Goal: Communication & Community: Participate in discussion

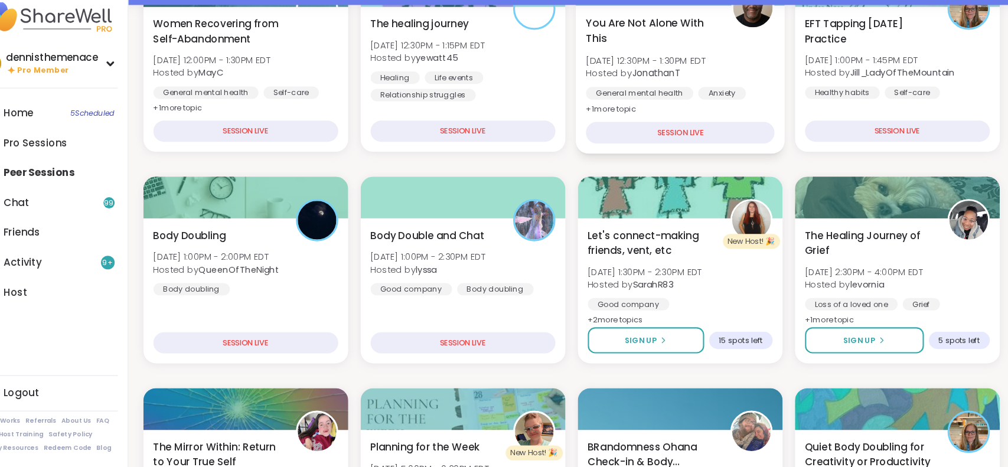
scroll to position [213, 0]
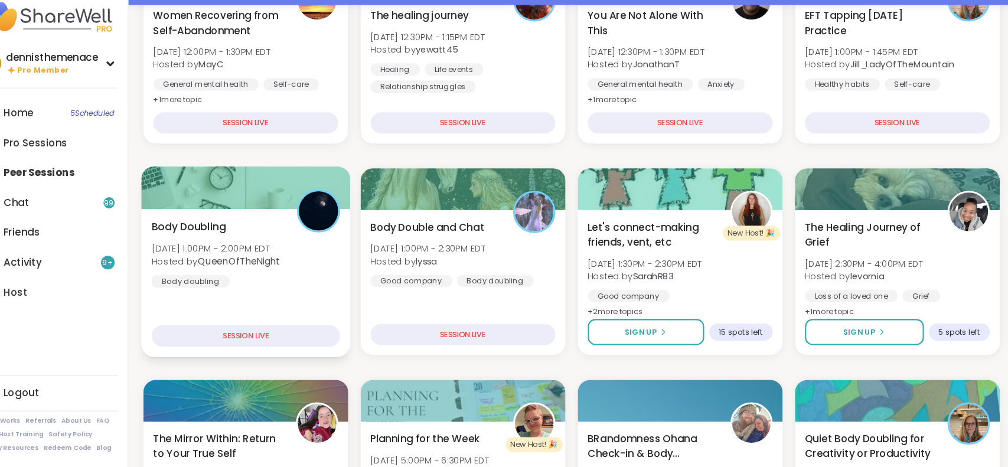
click at [283, 270] on b "QueenOfTheNight" at bounding box center [264, 272] width 78 height 12
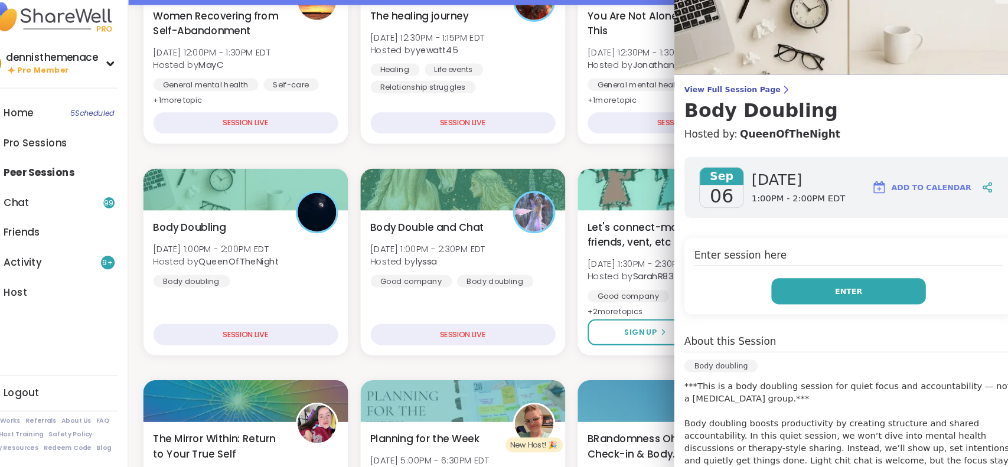
click at [806, 298] on span "Enter" at bounding box center [843, 300] width 26 height 11
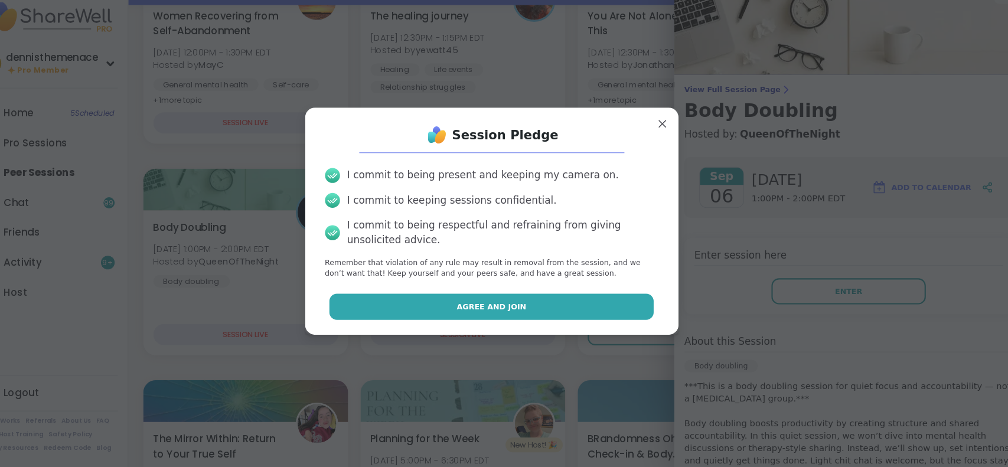
click at [517, 314] on span "Agree and Join" at bounding box center [504, 314] width 66 height 11
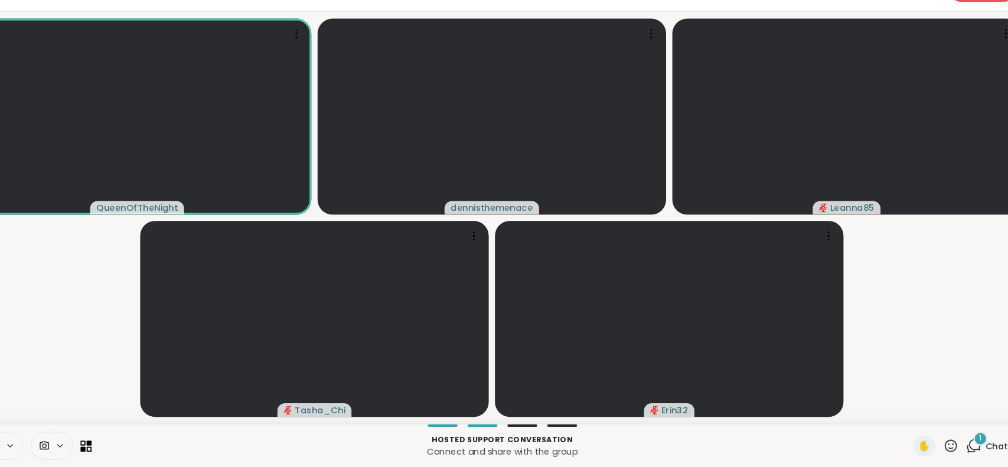
click at [46, 373] on icon at bounding box center [47, 447] width 9 height 10
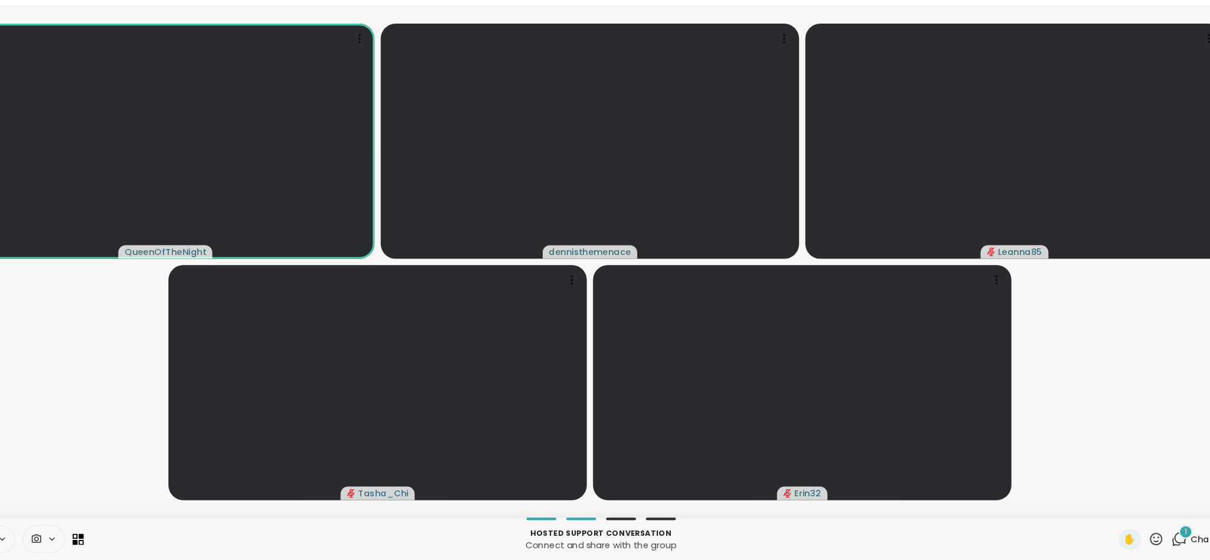
click at [51, 373] on icon at bounding box center [47, 540] width 9 height 10
click at [806, 373] on span "Chat" at bounding box center [1185, 540] width 21 height 12
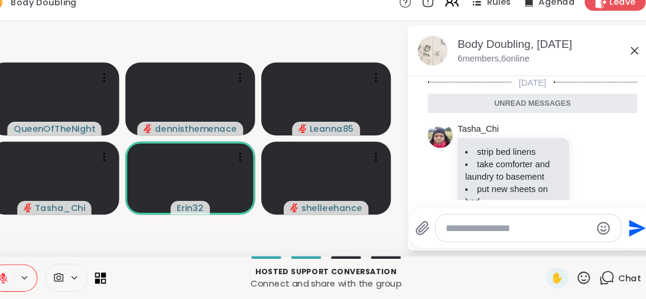
click at [29, 277] on icon at bounding box center [27, 278] width 11 height 11
click at [28, 277] on icon at bounding box center [27, 278] width 11 height 11
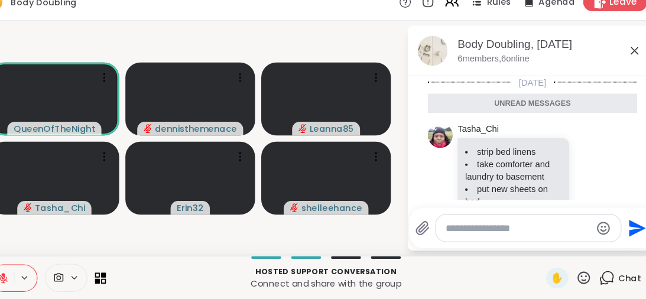
click at [609, 21] on span "Leave" at bounding box center [615, 17] width 26 height 12
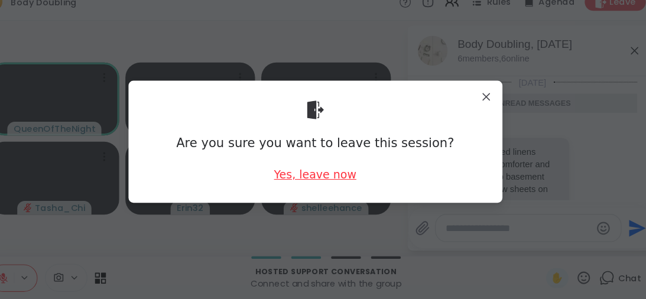
click at [328, 180] on div "Yes, leave now" at bounding box center [322, 180] width 78 height 15
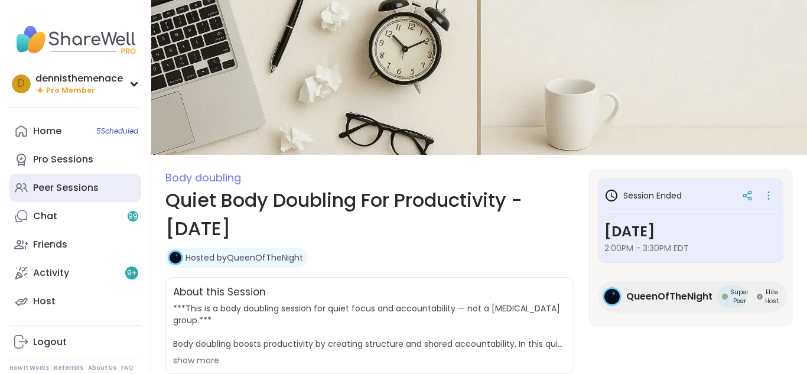
click at [61, 187] on div "Peer Sessions" at bounding box center [66, 187] width 66 height 13
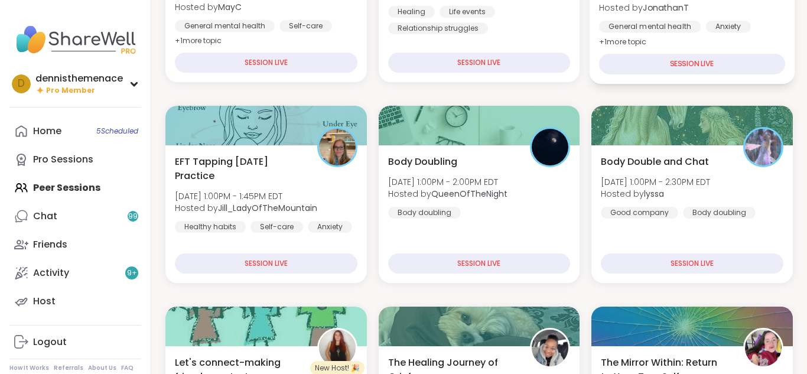
scroll to position [283, 0]
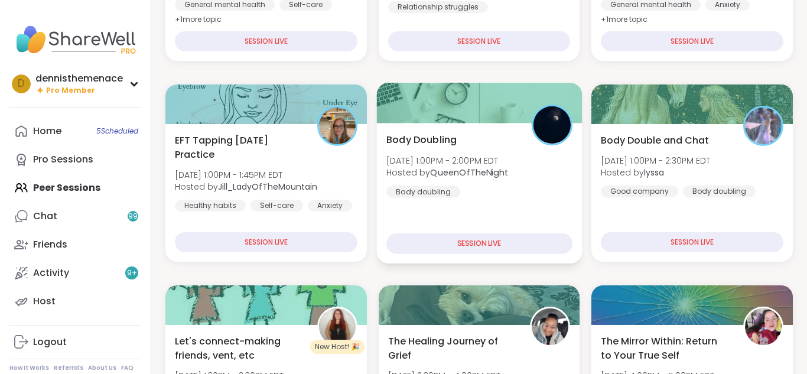
click at [491, 202] on div "Body Doubling Sat, Sep 06 | 1:00PM - 2:00PM EDT Hosted by QueenOfTheNight Body …" at bounding box center [478, 193] width 205 height 141
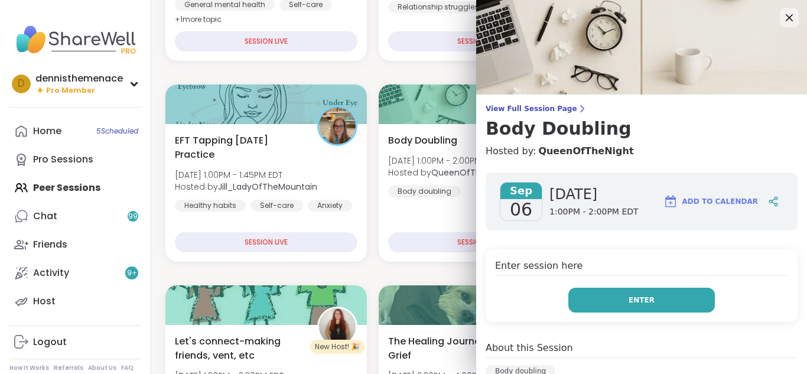
click at [644, 297] on span "Enter" at bounding box center [641, 300] width 26 height 11
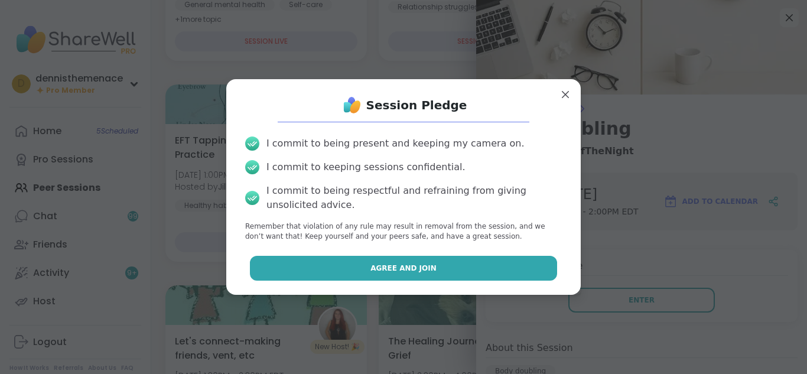
click at [425, 269] on span "Agree and Join" at bounding box center [403, 268] width 66 height 11
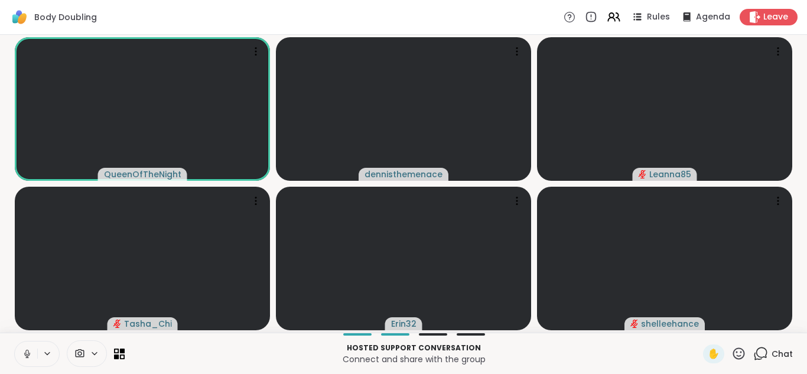
click at [28, 354] on icon at bounding box center [26, 352] width 3 height 5
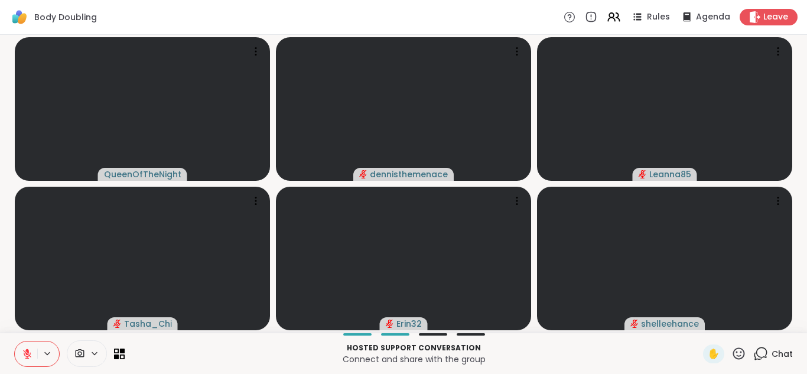
click at [782, 353] on span "Chat" at bounding box center [781, 354] width 21 height 12
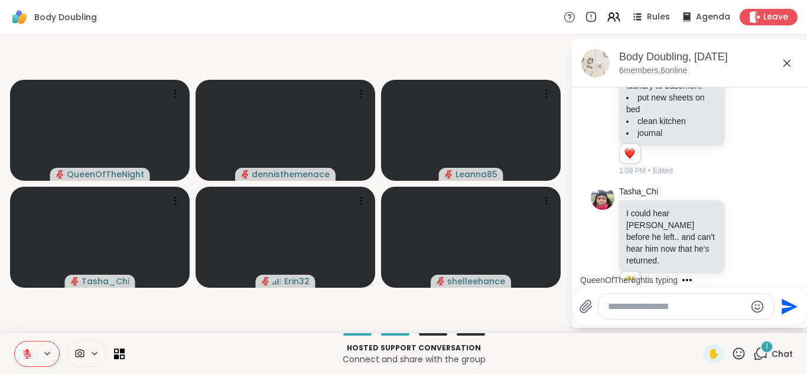
scroll to position [160, 0]
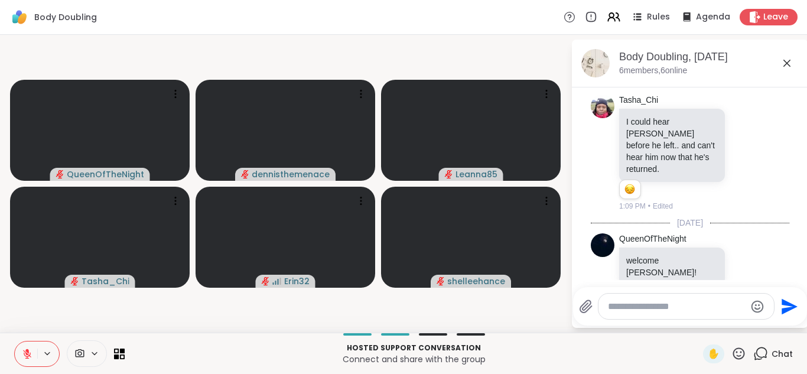
click at [28, 353] on icon at bounding box center [27, 353] width 11 height 11
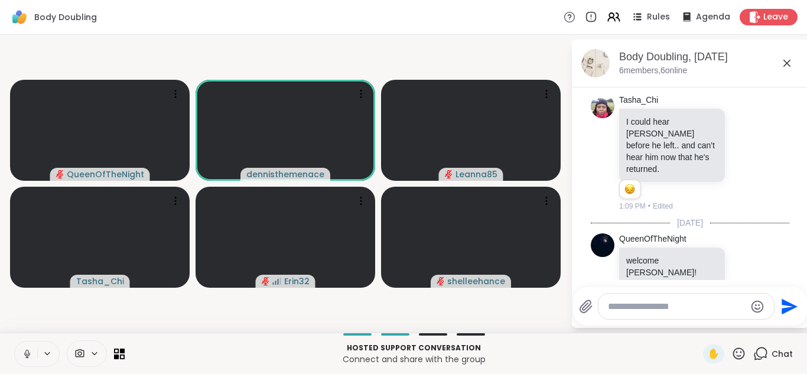
click at [28, 353] on icon at bounding box center [27, 353] width 11 height 11
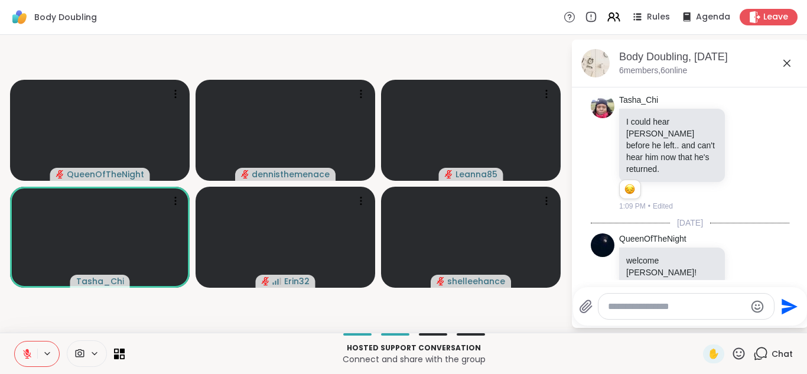
click at [28, 353] on icon at bounding box center [27, 353] width 11 height 11
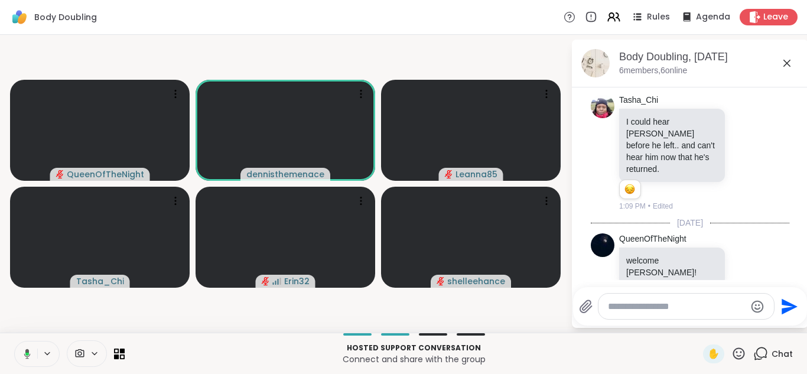
click at [28, 353] on icon at bounding box center [27, 353] width 4 height 3
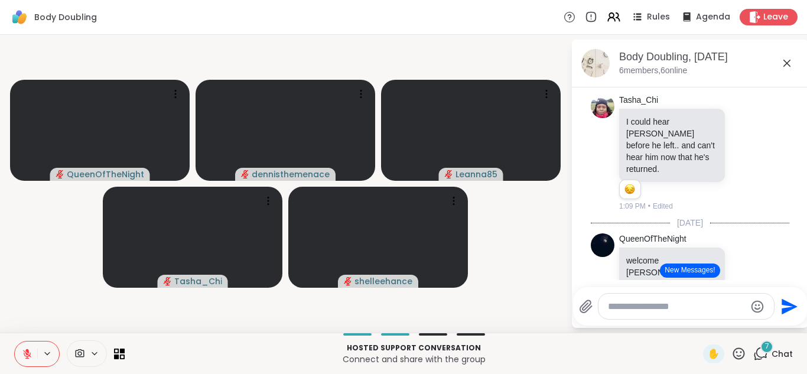
scroll to position [361, 0]
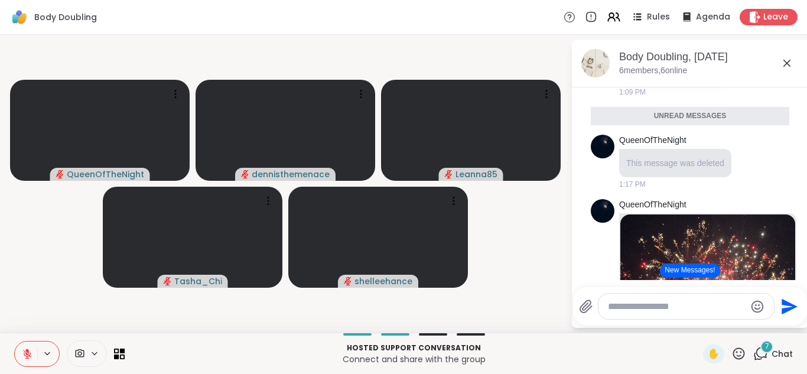
click at [695, 265] on button "New Messages!" at bounding box center [690, 270] width 60 height 14
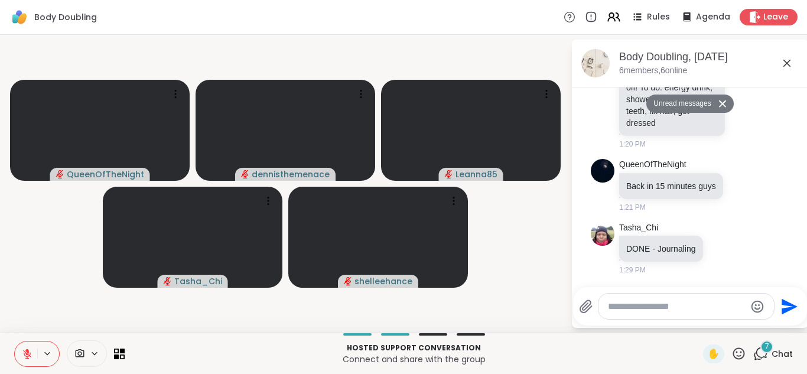
scroll to position [879, 0]
click at [726, 245] on div at bounding box center [723, 247] width 37 height 14
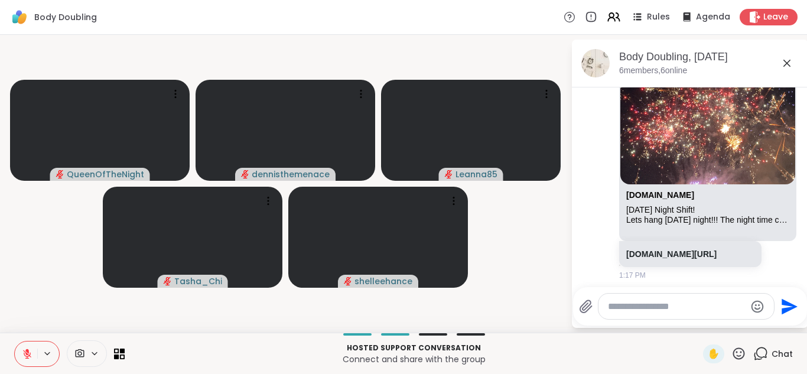
scroll to position [477, 0]
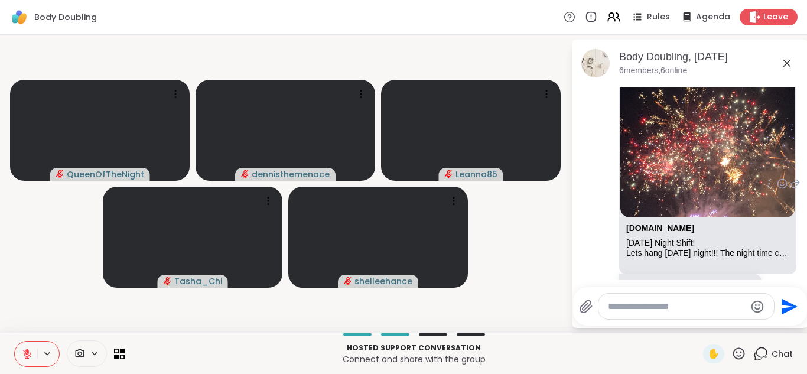
click at [695, 282] on link "sharewellnow.com/session/4ef80df2-dd1c-43a8-a190-e778d88fee17" at bounding box center [671, 286] width 90 height 9
click at [690, 269] on button "New Messages!" at bounding box center [690, 270] width 60 height 14
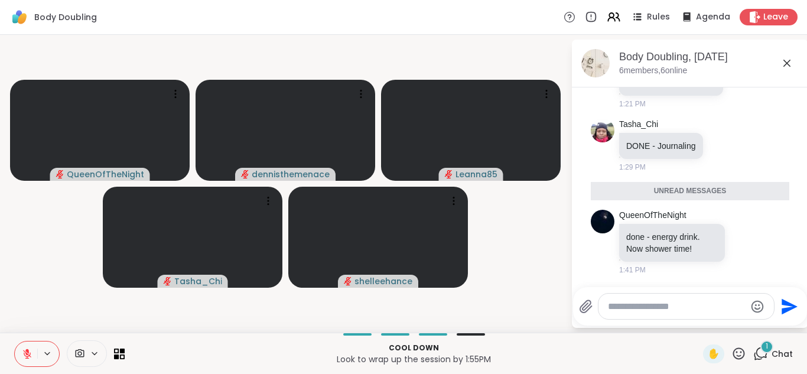
scroll to position [953, 0]
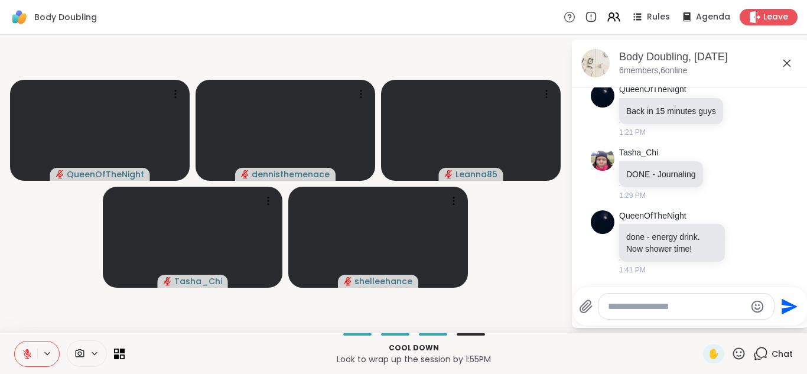
click at [683, 370] on div "Cool down Look to wrap up the session by 1:55PM ✋ Chat" at bounding box center [403, 353] width 807 height 41
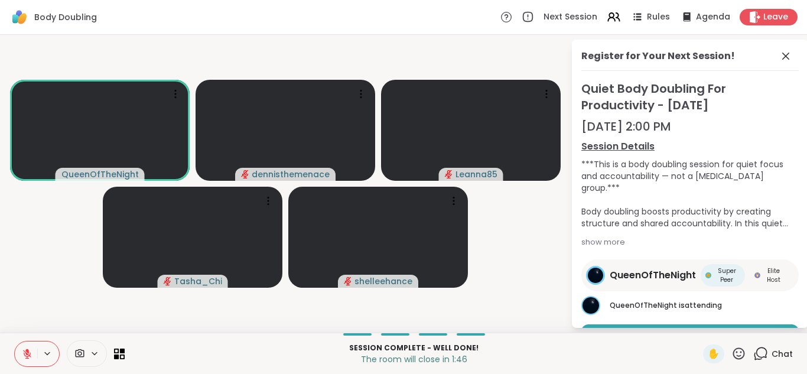
click at [784, 350] on span "Chat" at bounding box center [781, 354] width 21 height 12
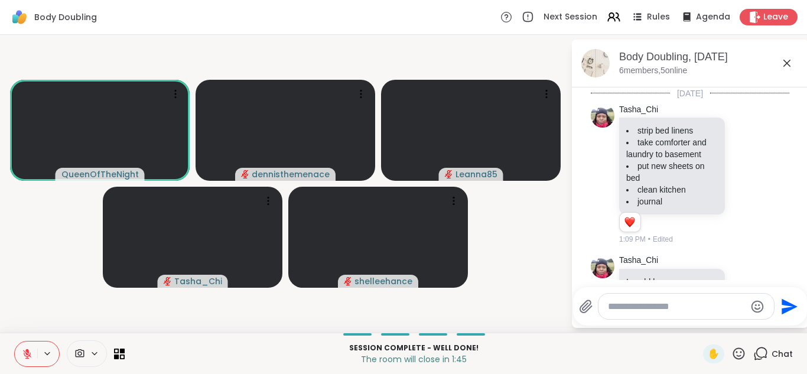
scroll to position [941, 0]
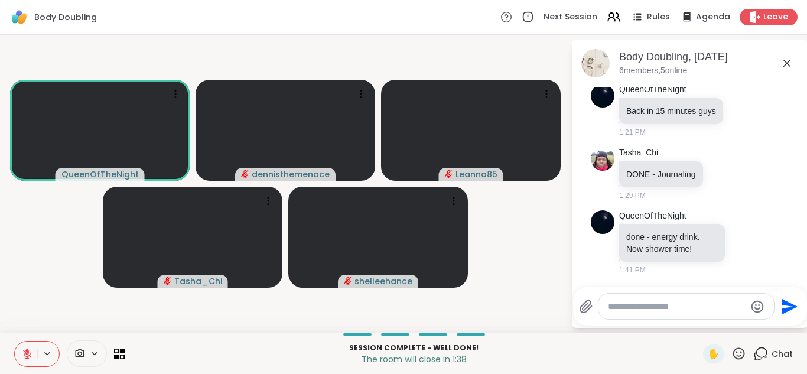
click at [600, 363] on p "The room will close in 1:38" at bounding box center [414, 359] width 564 height 12
click at [25, 350] on icon at bounding box center [27, 350] width 4 height 5
click at [25, 350] on icon at bounding box center [27, 353] width 11 height 11
click at [25, 350] on icon at bounding box center [27, 350] width 4 height 5
click at [25, 350] on icon at bounding box center [27, 353] width 11 height 11
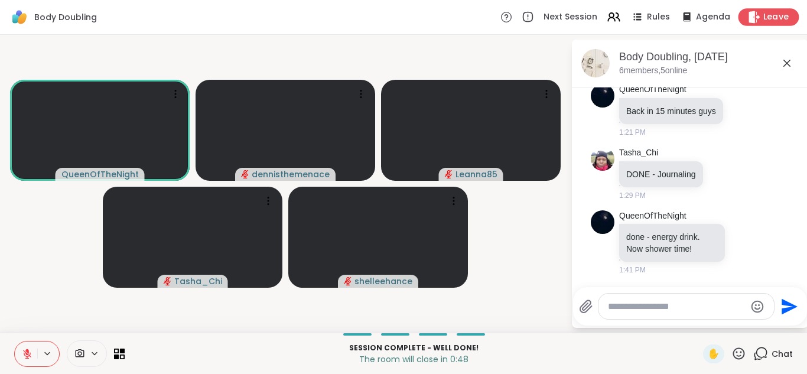
click at [764, 17] on span "Leave" at bounding box center [776, 17] width 26 height 12
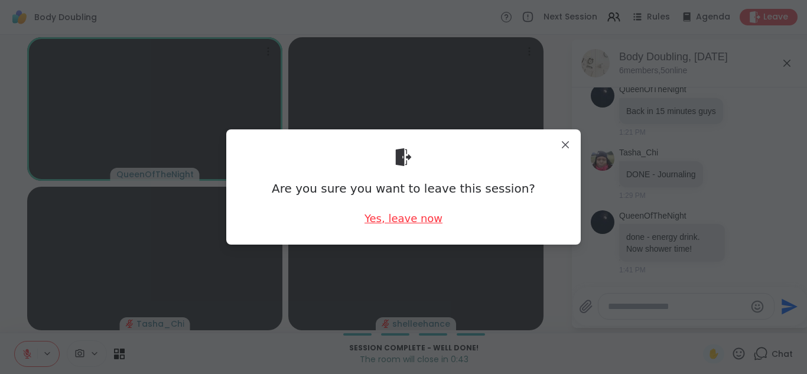
click at [396, 221] on div "Yes, leave now" at bounding box center [403, 218] width 78 height 15
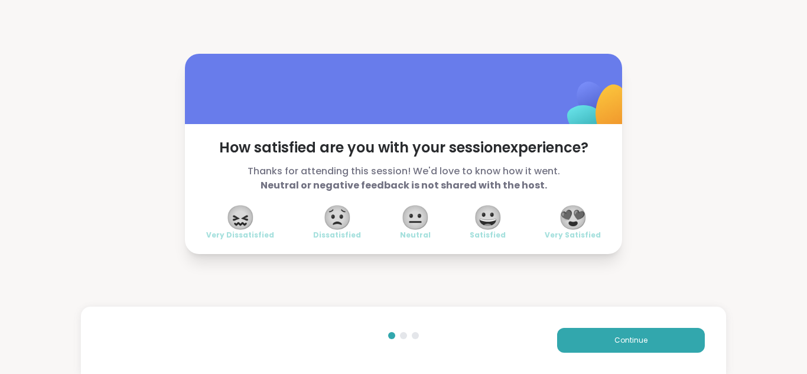
click at [579, 207] on span "😍" at bounding box center [573, 217] width 30 height 21
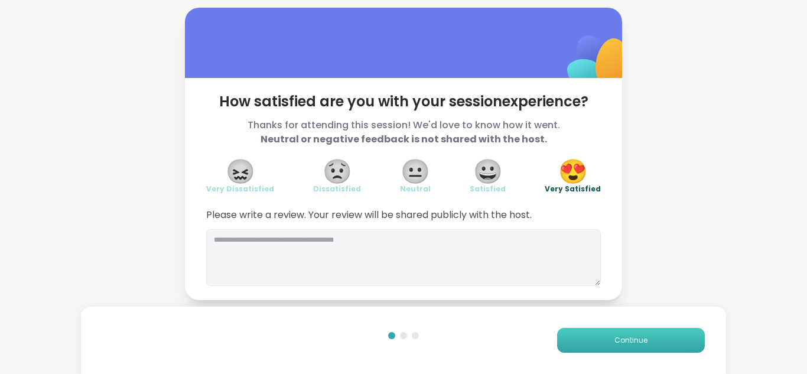
click at [633, 337] on span "Continue" at bounding box center [630, 340] width 33 height 11
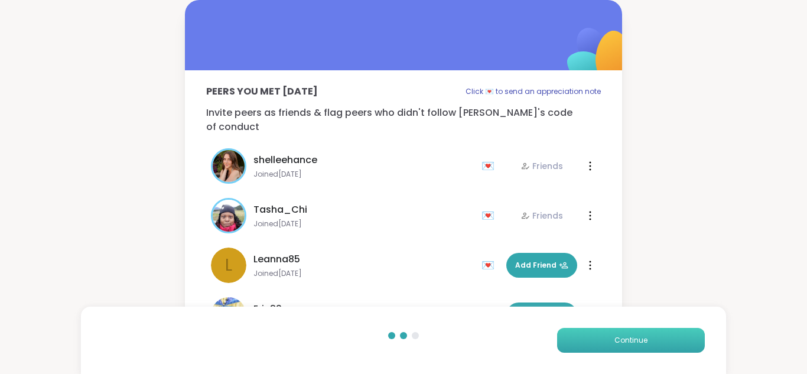
click at [633, 337] on span "Continue" at bounding box center [630, 340] width 33 height 11
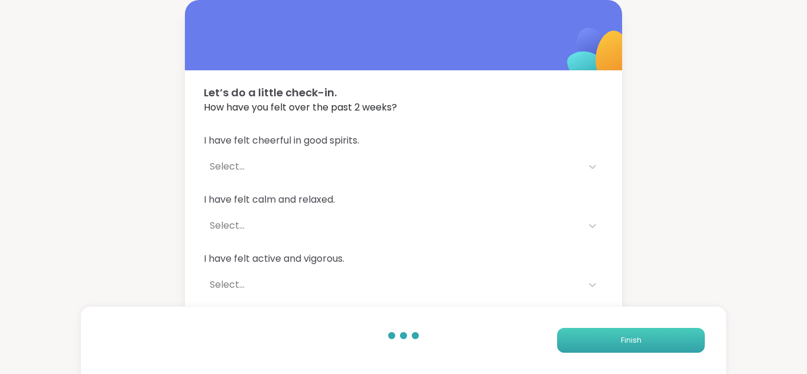
click at [633, 337] on span "Finish" at bounding box center [631, 340] width 21 height 11
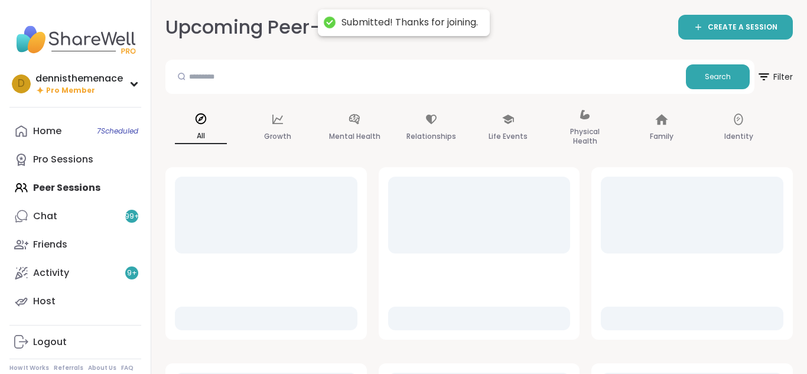
click at [633, 337] on div at bounding box center [691, 253] width 201 height 172
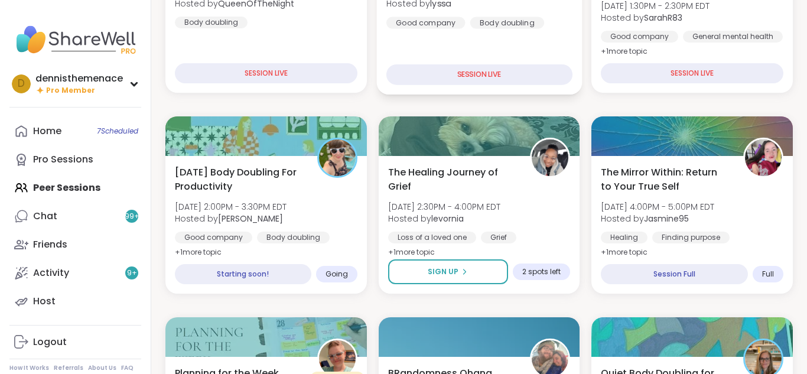
scroll to position [283, 0]
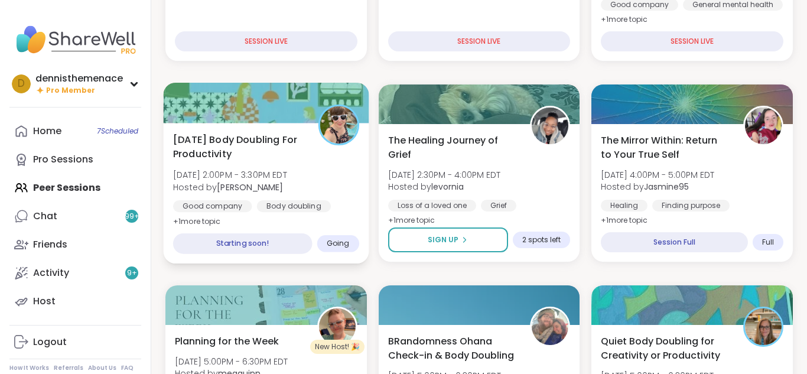
click at [265, 201] on div "Body doubling" at bounding box center [294, 206] width 74 height 12
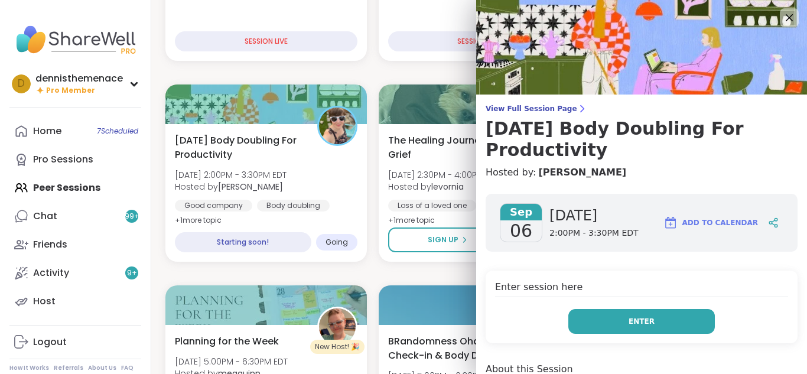
click at [640, 321] on span "Enter" at bounding box center [641, 321] width 26 height 11
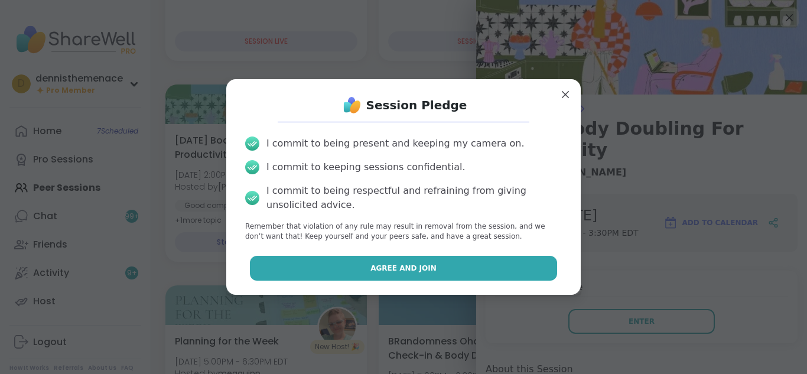
click at [429, 266] on span "Agree and Join" at bounding box center [403, 268] width 66 height 11
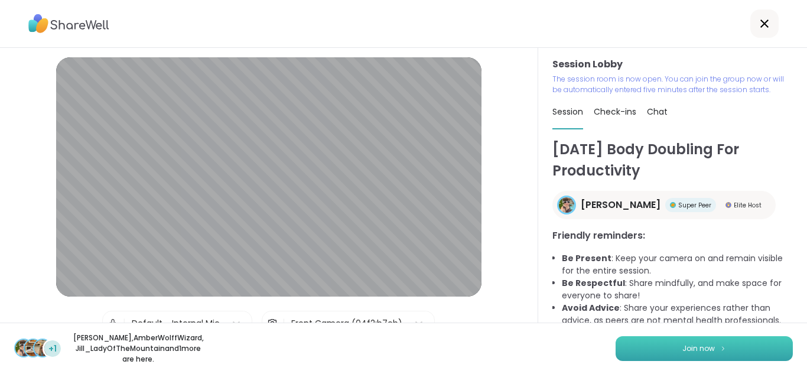
click at [670, 336] on button "Join now" at bounding box center [703, 348] width 177 height 25
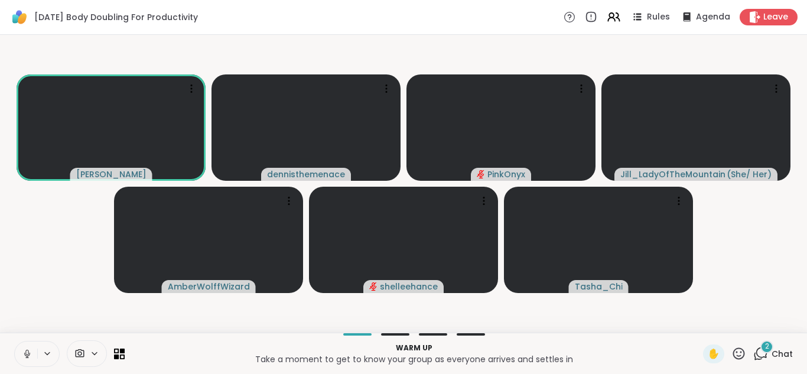
click at [778, 350] on span "Chat" at bounding box center [781, 354] width 21 height 12
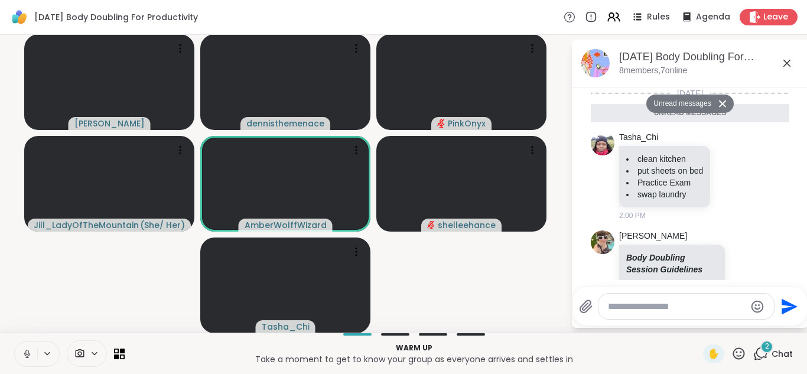
scroll to position [470, 0]
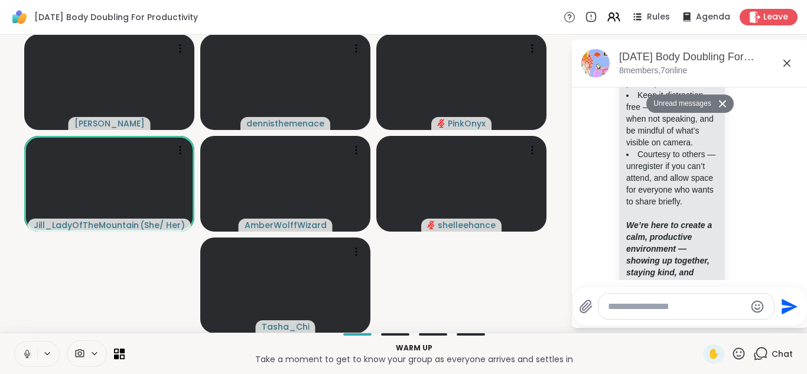
click at [694, 105] on button "Unread messages" at bounding box center [680, 103] width 68 height 19
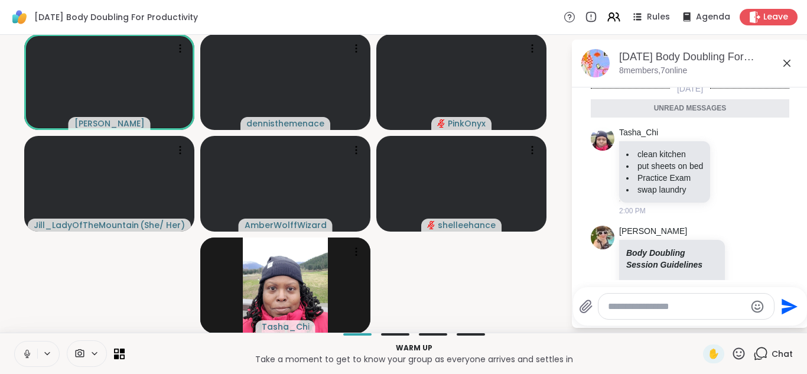
click at [716, 308] on textarea "Type your message" at bounding box center [677, 307] width 138 height 12
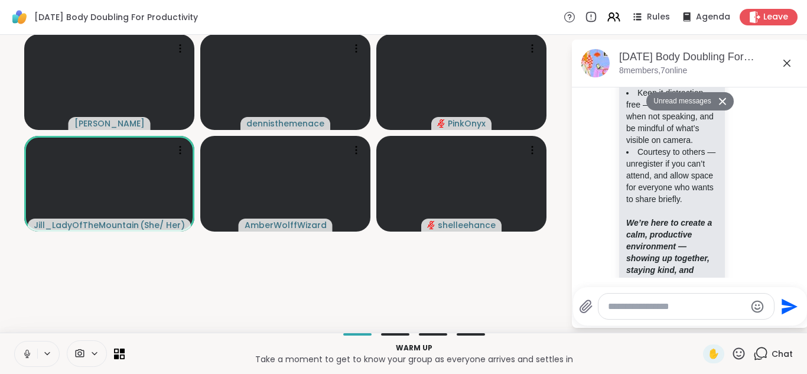
scroll to position [0, 0]
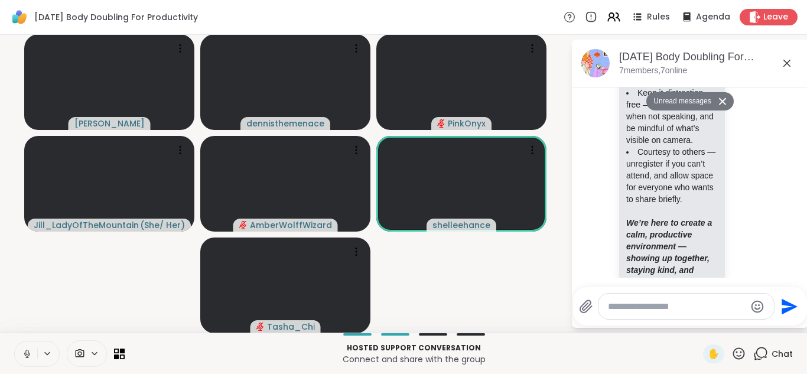
click at [689, 103] on button "Unread messages" at bounding box center [680, 101] width 68 height 19
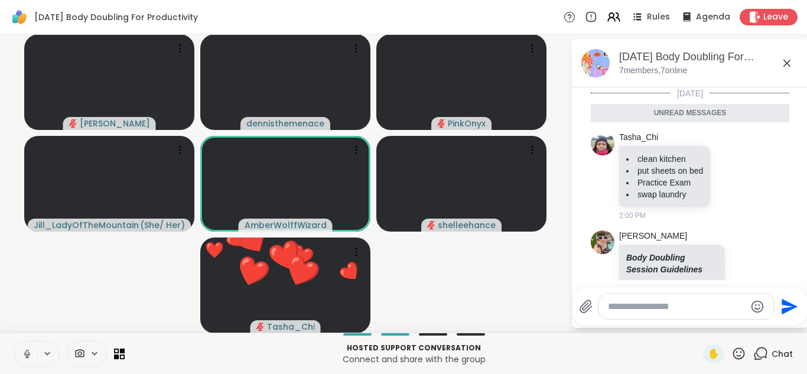
click at [27, 351] on icon at bounding box center [27, 353] width 11 height 11
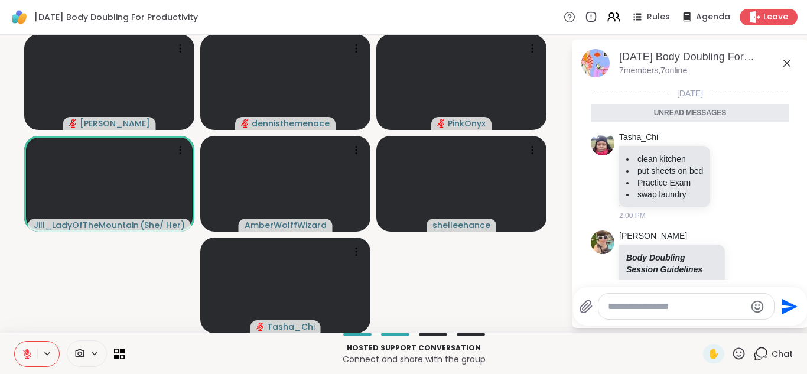
click at [697, 270] on p "Body Doubling Session Guidelines" at bounding box center [672, 264] width 92 height 24
click at [695, 305] on textarea "Type your message" at bounding box center [677, 307] width 138 height 12
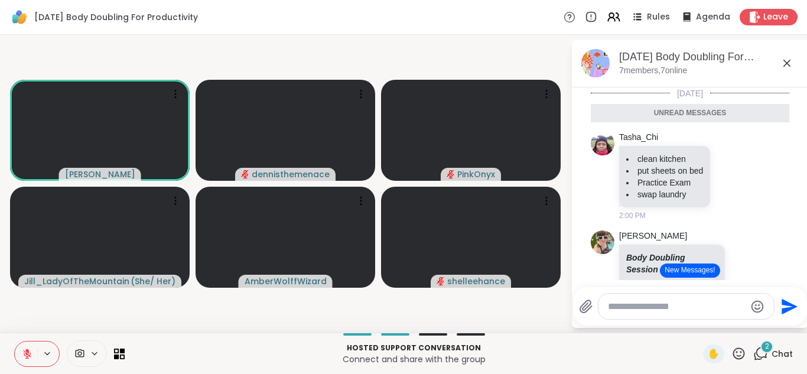
click at [685, 268] on button "New Messages!" at bounding box center [690, 270] width 60 height 14
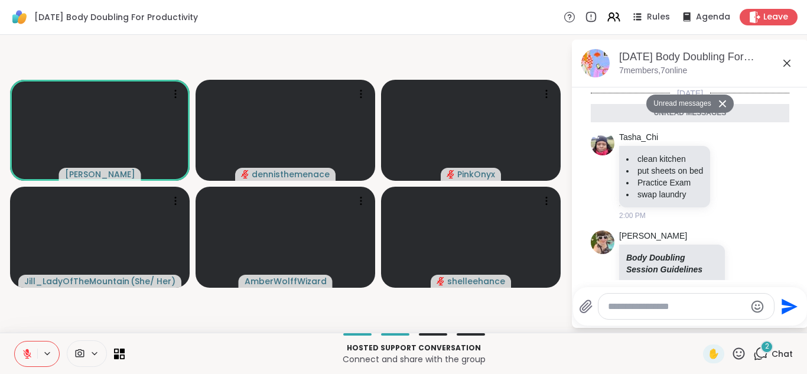
scroll to position [716, 0]
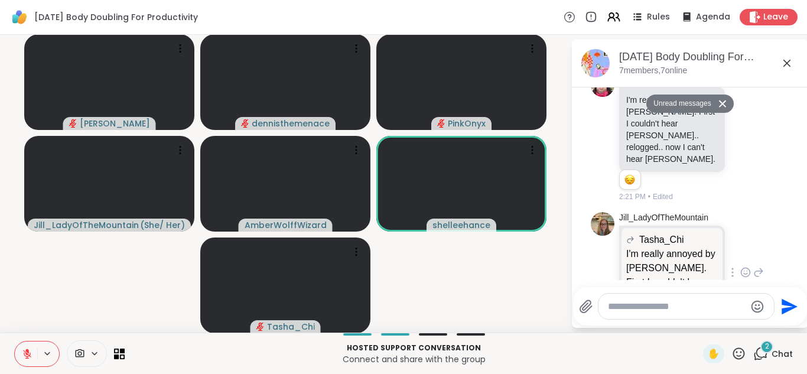
click at [784, 209] on div "Jill_LadyOfTheMountain Tasha_Chi I'm really annoyed by sharewell. First I could…" at bounding box center [690, 273] width 198 height 132
click at [765, 207] on div "Jill_LadyOfTheMountain Tasha_Chi I'm really annoyed by sharewell. First I could…" at bounding box center [690, 273] width 198 height 132
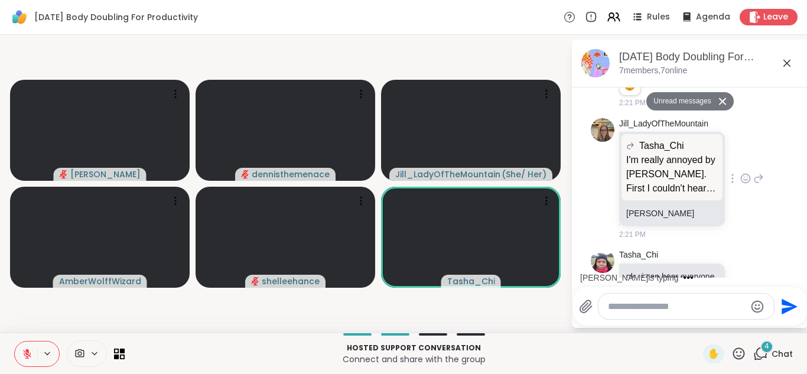
scroll to position [871, 0]
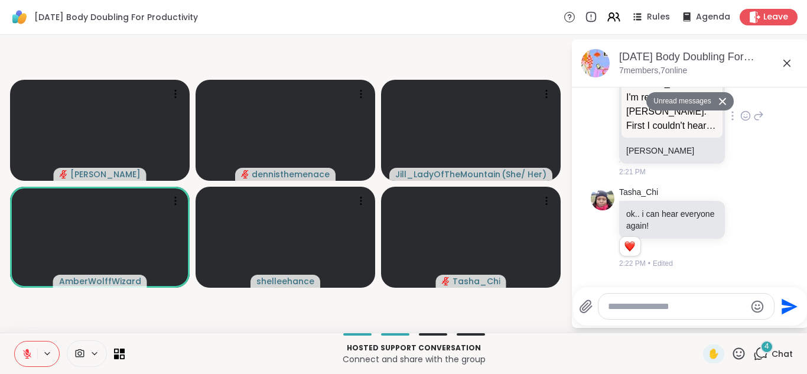
click at [765, 182] on div "Tasha_Chi ok.. i can hear everyone again! 1 1 2:22 PM • Edited" at bounding box center [690, 228] width 198 height 92
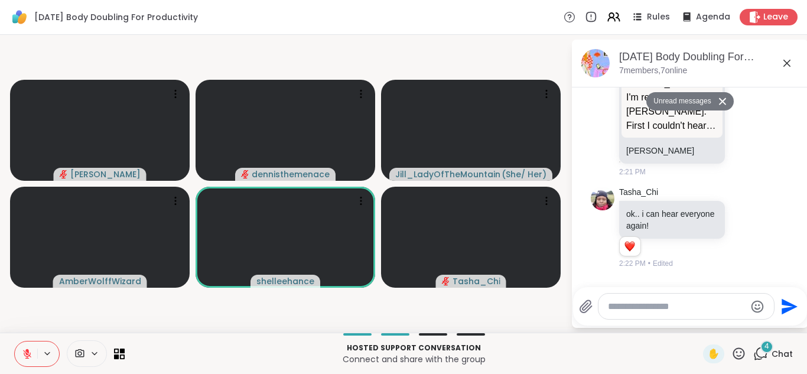
click at [28, 351] on icon at bounding box center [27, 350] width 4 height 5
click at [28, 351] on icon at bounding box center [27, 353] width 11 height 11
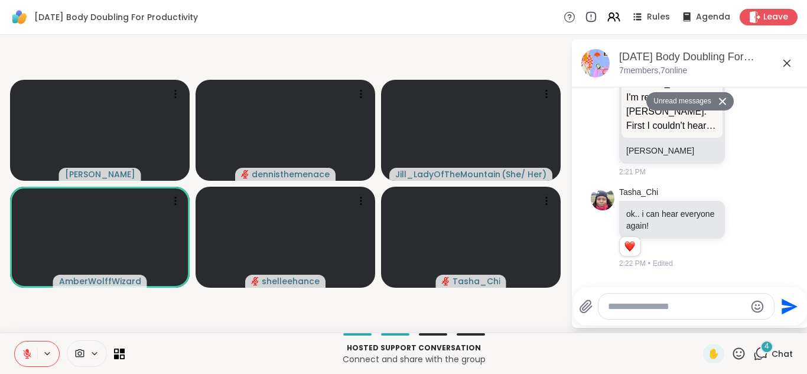
click at [484, 31] on div "Saturday Body Doubling For Productivity Rules Agenda Leave" at bounding box center [403, 17] width 807 height 35
click at [24, 355] on icon at bounding box center [27, 353] width 11 height 11
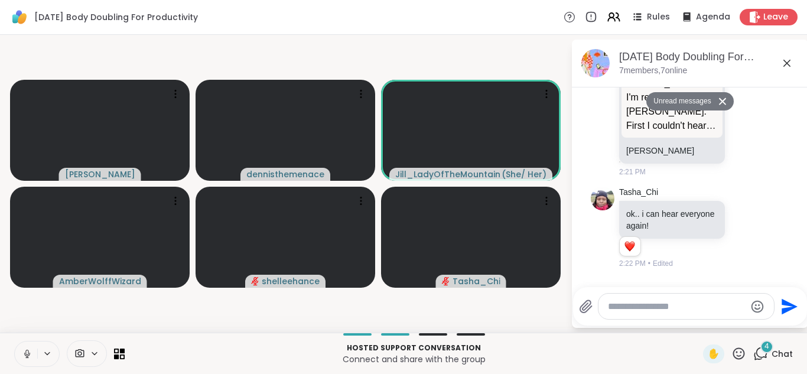
scroll to position [969, 0]
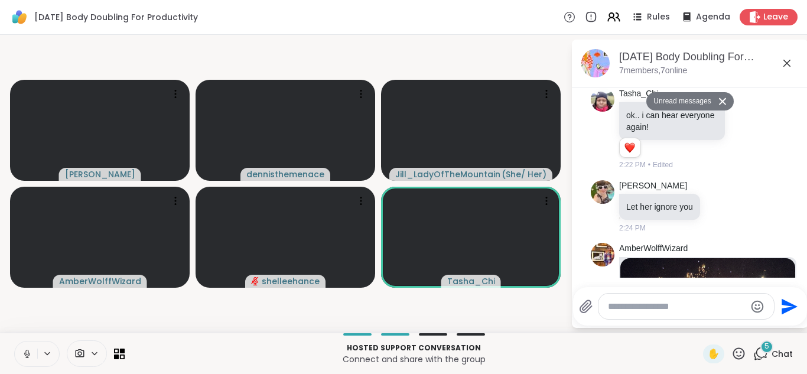
click at [703, 258] on img at bounding box center [707, 331] width 175 height 147
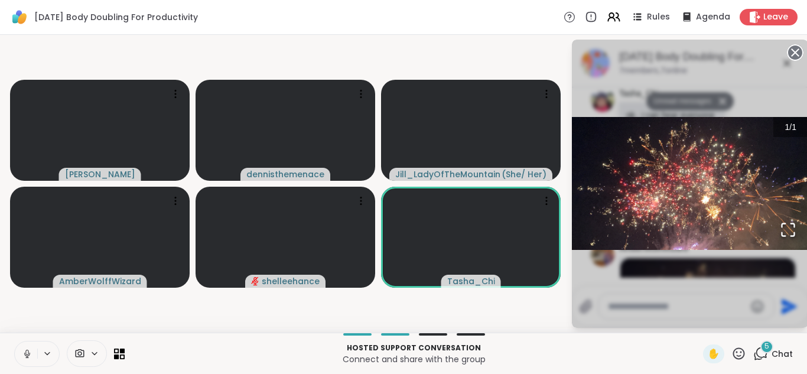
click at [670, 361] on p "Connect and share with the group" at bounding box center [414, 359] width 564 height 12
click at [25, 355] on icon at bounding box center [27, 353] width 11 height 11
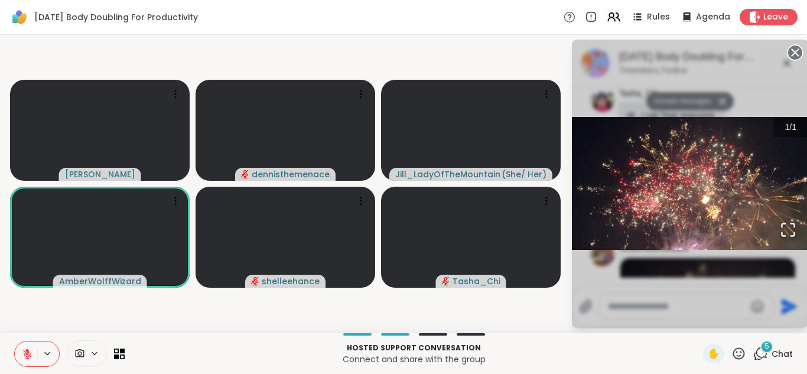
click at [781, 353] on span "Chat" at bounding box center [781, 354] width 21 height 12
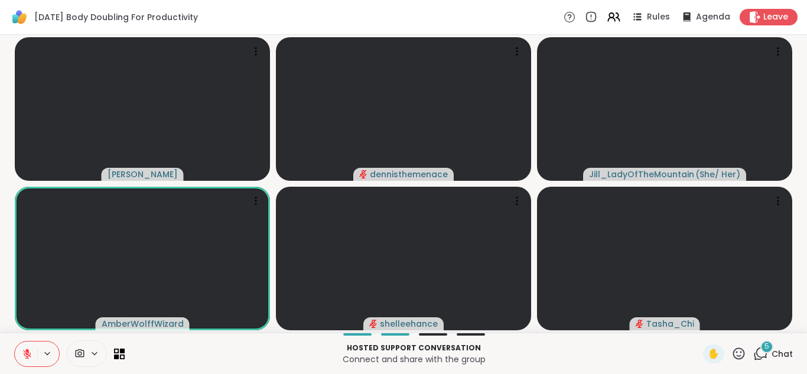
click at [781, 353] on span "Chat" at bounding box center [781, 354] width 21 height 12
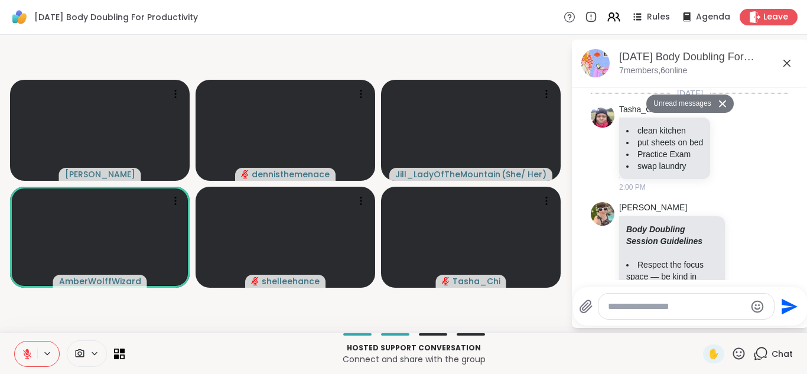
scroll to position [1174, 0]
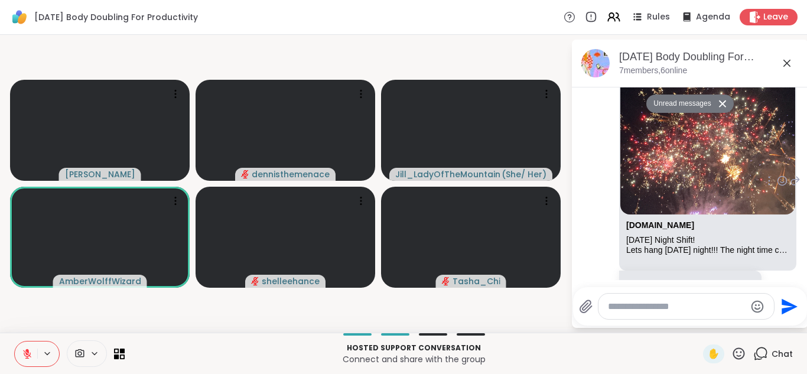
click at [666, 279] on link "sharewellnow.com/session/4ef80df2-dd1c-43a8-a190-e778d88fee17" at bounding box center [671, 283] width 90 height 9
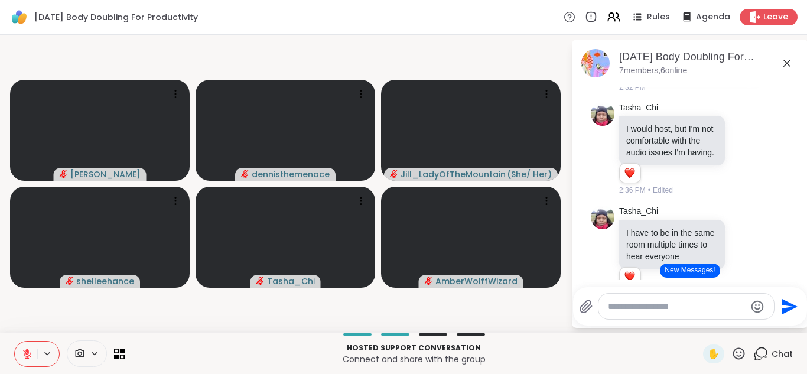
scroll to position [1336, 0]
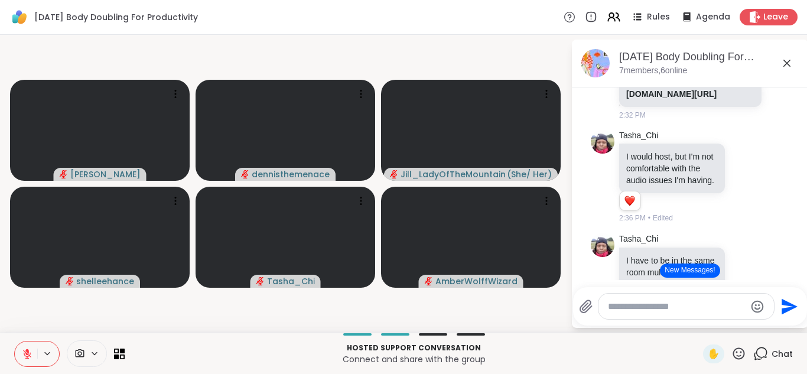
click at [681, 266] on button "New Messages!" at bounding box center [690, 270] width 60 height 14
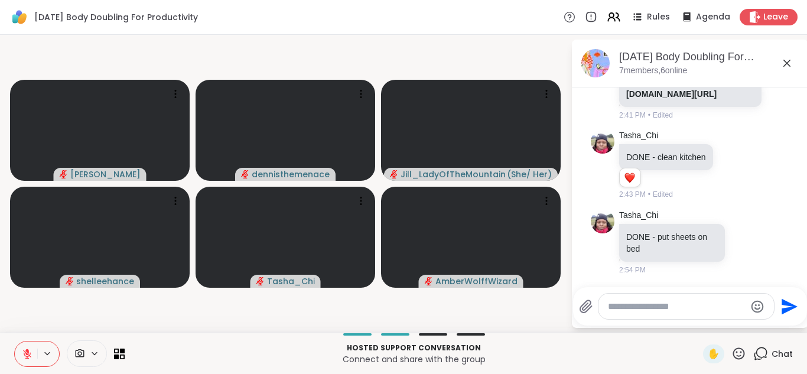
click at [681, 266] on div "2:54 PM" at bounding box center [673, 270] width 108 height 11
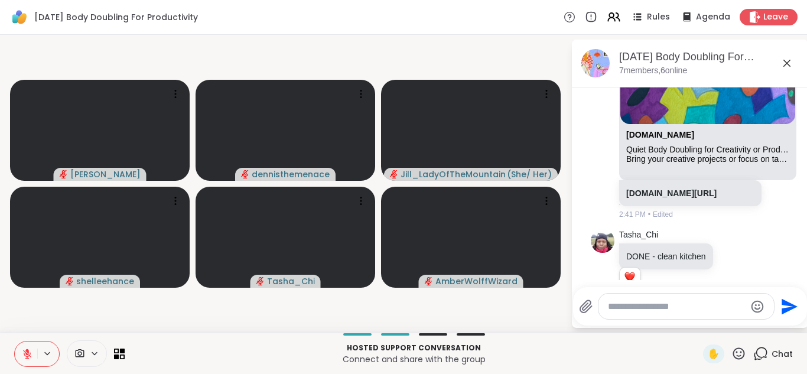
scroll to position [2082, 0]
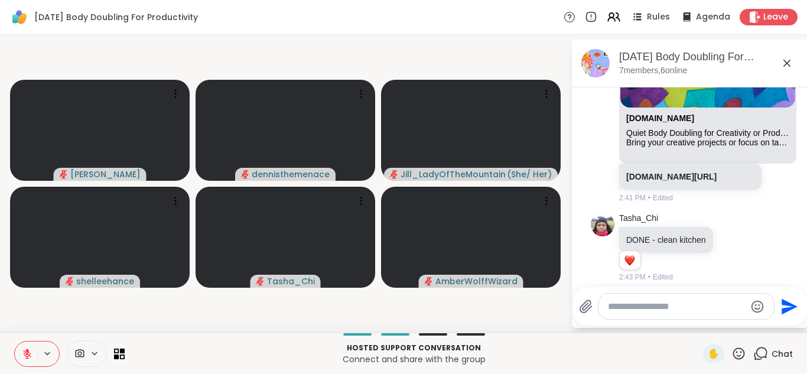
click at [674, 181] on p "sharewellnow.com/session/3e5c1739-6b04-4fe6-8314-227241368efd" at bounding box center [690, 177] width 128 height 12
click at [673, 175] on link "sharewellnow.com/session/3e5c1739-6b04-4fe6-8314-227241368efd" at bounding box center [671, 176] width 90 height 9
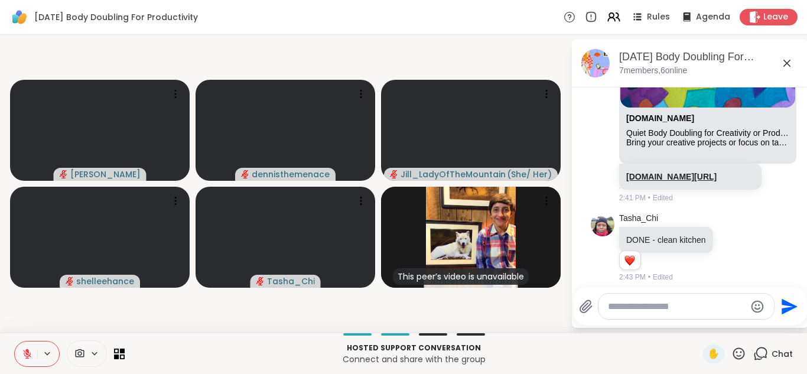
click at [667, 178] on link "sharewellnow.com/session/3e5c1739-6b04-4fe6-8314-227241368efd" at bounding box center [671, 176] width 90 height 9
click at [384, 24] on div "Saturday Body Doubling For Productivity Rules Agenda Leave" at bounding box center [403, 17] width 807 height 35
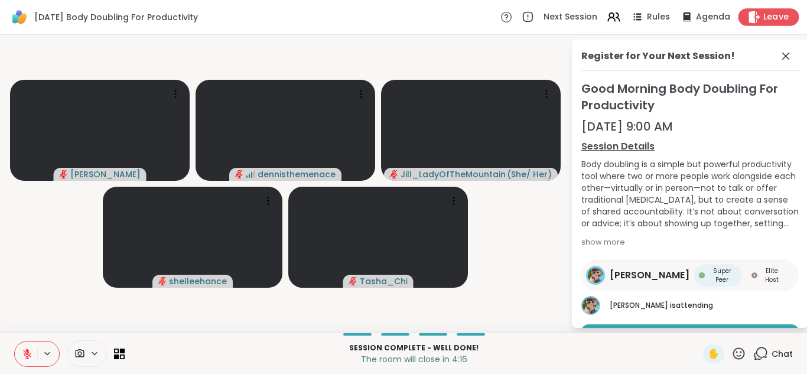
click at [761, 15] on div "Leave" at bounding box center [768, 16] width 61 height 17
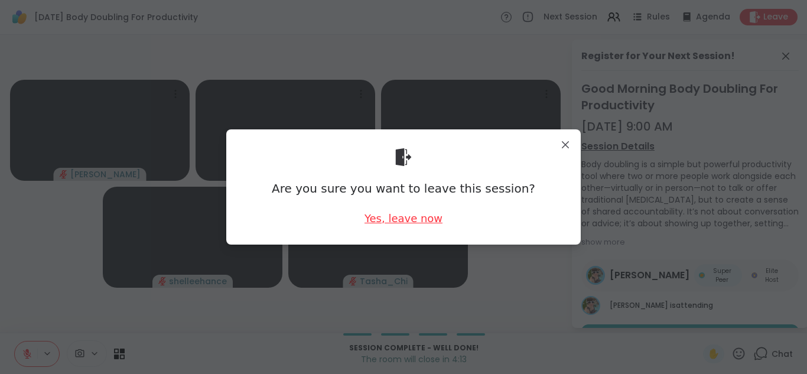
click at [430, 219] on div "Yes, leave now" at bounding box center [403, 218] width 78 height 15
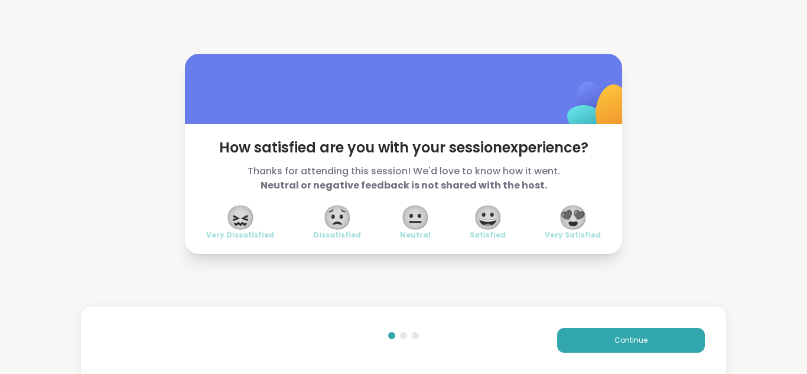
click at [576, 220] on span "😍" at bounding box center [573, 217] width 30 height 21
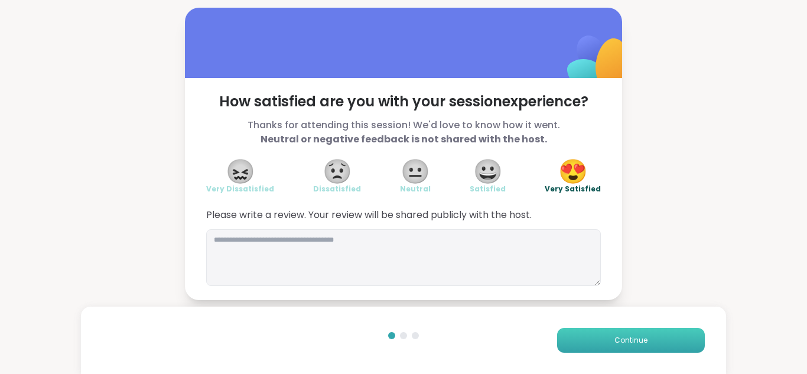
click at [622, 341] on span "Continue" at bounding box center [630, 340] width 33 height 11
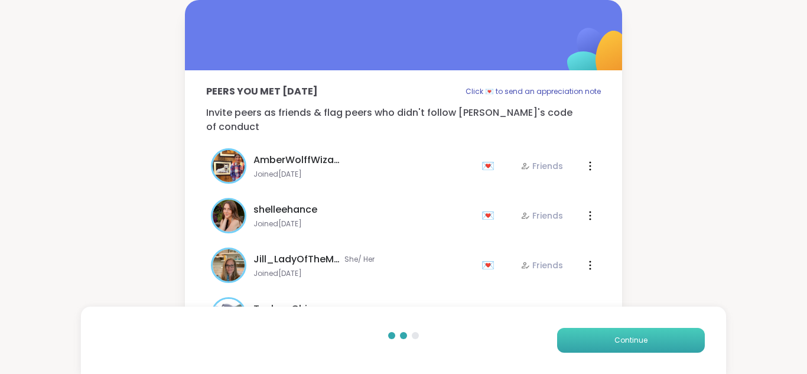
click at [622, 341] on span "Continue" at bounding box center [630, 340] width 33 height 11
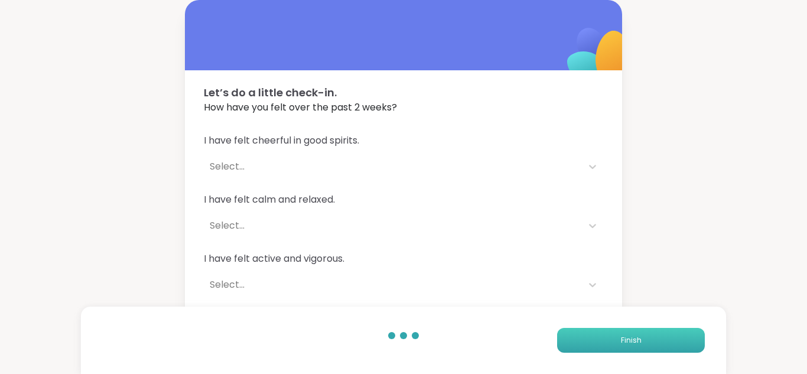
click at [622, 341] on span "Finish" at bounding box center [631, 340] width 21 height 11
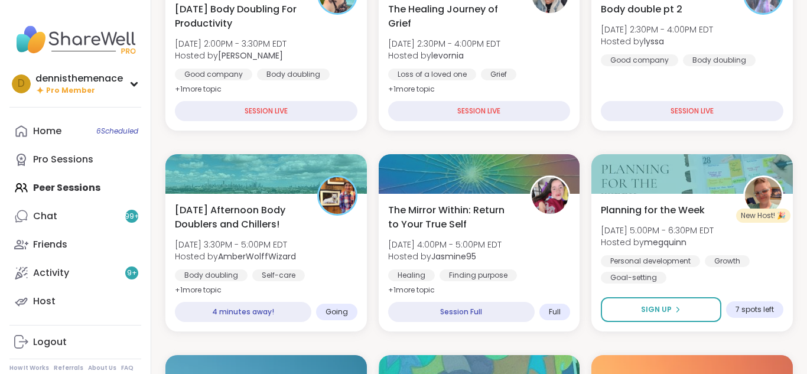
scroll to position [283, 0]
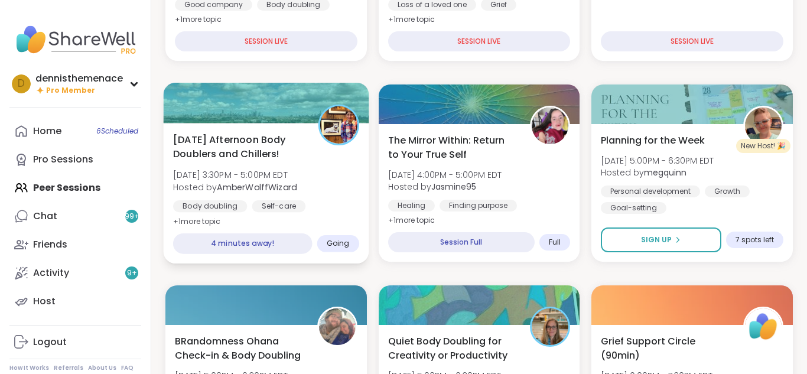
click at [257, 207] on div "Self-care" at bounding box center [279, 206] width 54 height 12
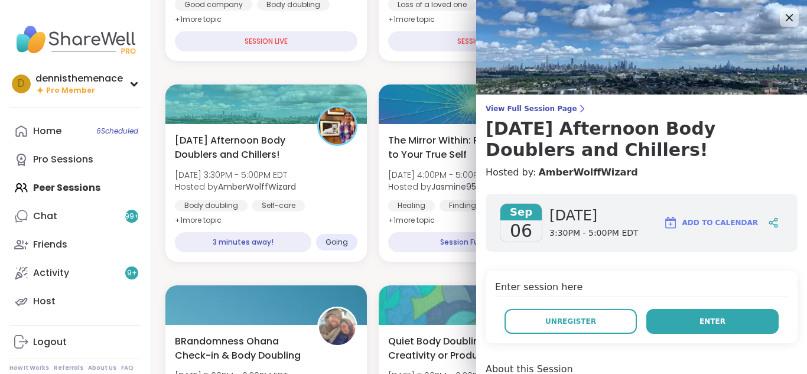
click at [700, 328] on button "Enter" at bounding box center [712, 321] width 132 height 25
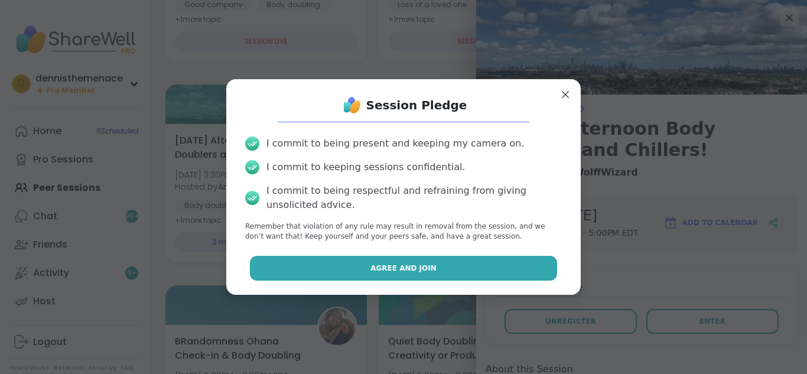
click at [394, 263] on span "Agree and Join" at bounding box center [403, 268] width 66 height 11
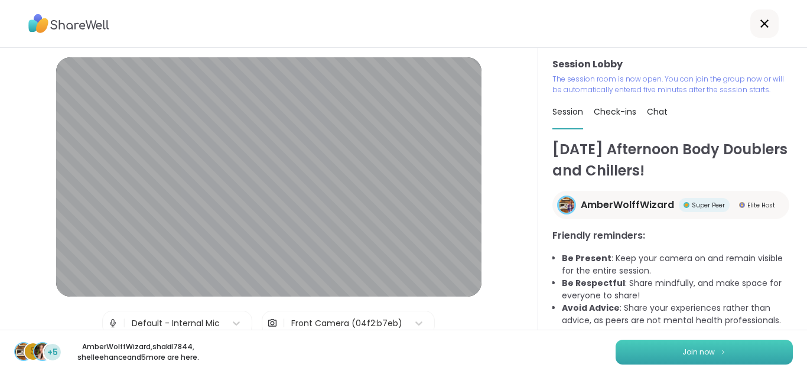
click at [699, 354] on span "Join now" at bounding box center [698, 352] width 32 height 11
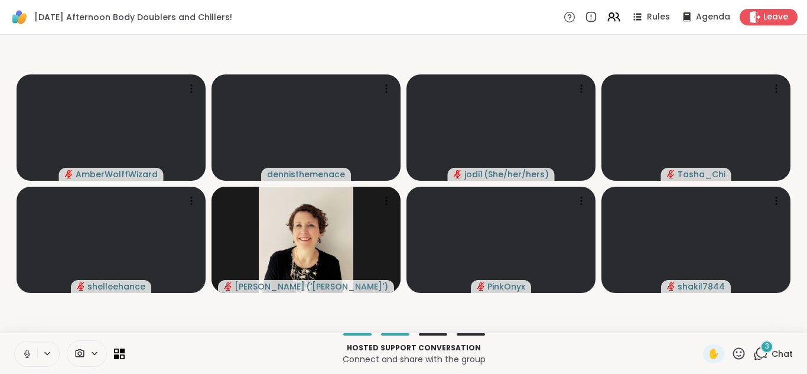
click at [28, 352] on icon at bounding box center [26, 352] width 3 height 5
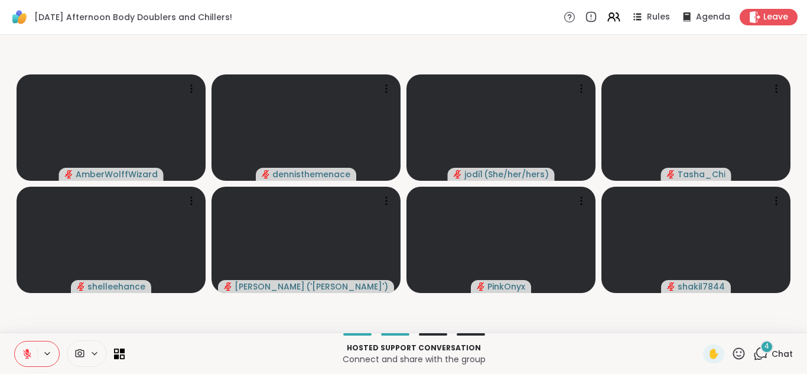
click at [782, 351] on span "Chat" at bounding box center [781, 354] width 21 height 12
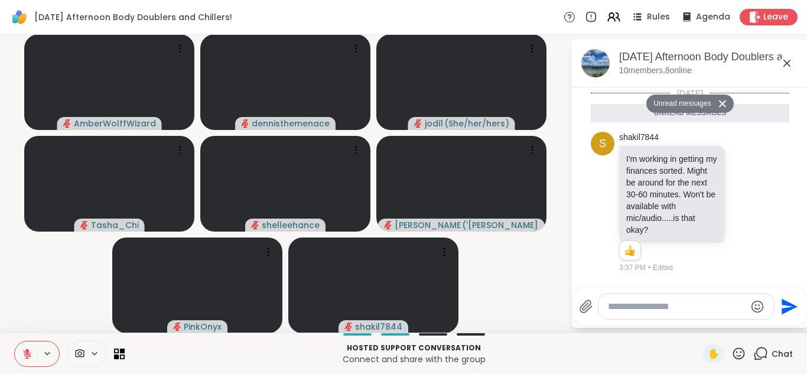
scroll to position [246, 0]
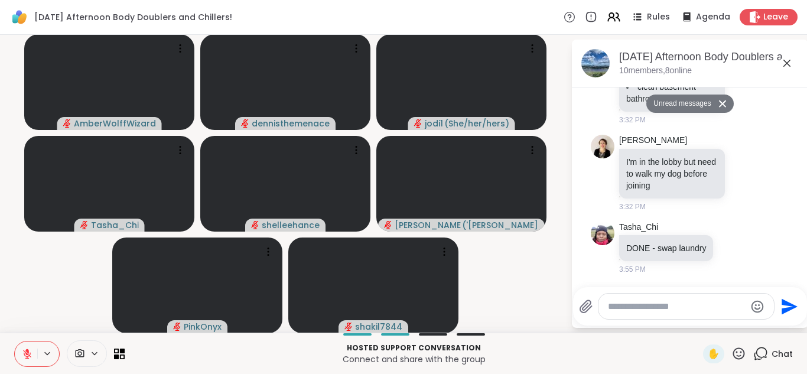
click at [684, 105] on button "Unread messages" at bounding box center [680, 103] width 68 height 19
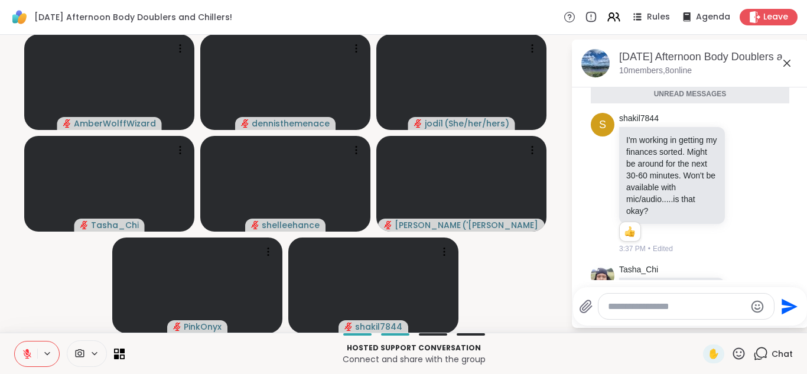
scroll to position [19, 0]
click at [806, 197] on div "Today Unread messages s shakil7844 I'm working in getting my finances sorted. M…" at bounding box center [690, 288] width 236 height 439
click at [751, 230] on div "shakil7844 I'm working in getting my finances sorted. Might be around for the n…" at bounding box center [691, 183] width 145 height 141
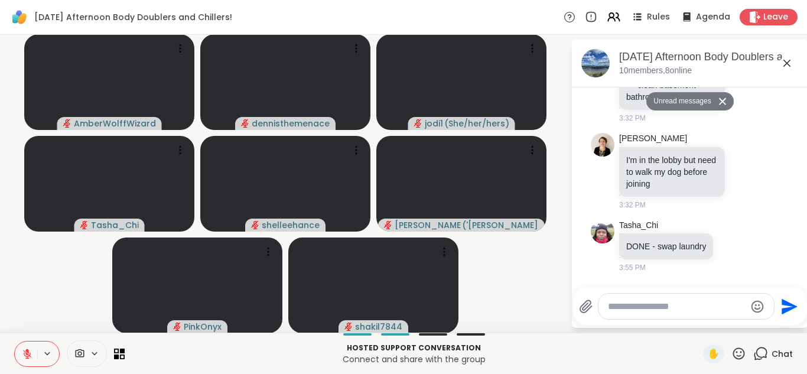
scroll to position [1, 0]
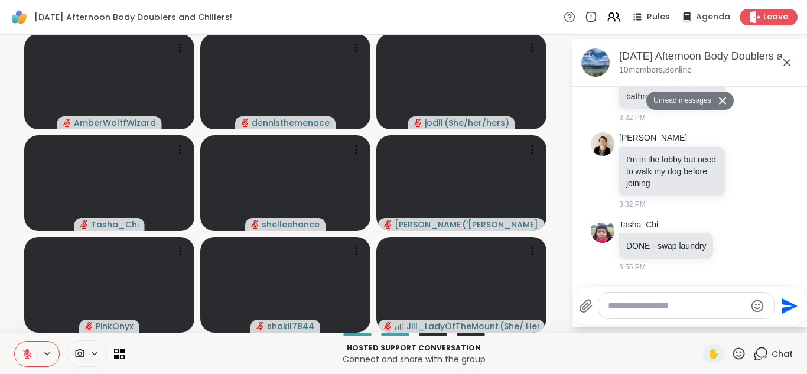
click at [600, 361] on p "Connect and share with the group" at bounding box center [414, 359] width 564 height 12
click at [709, 308] on textarea "Type your message" at bounding box center [677, 306] width 138 height 12
click at [232, 335] on div at bounding box center [414, 334] width 564 height 2
click at [638, 306] on textarea "Type your message" at bounding box center [677, 306] width 138 height 12
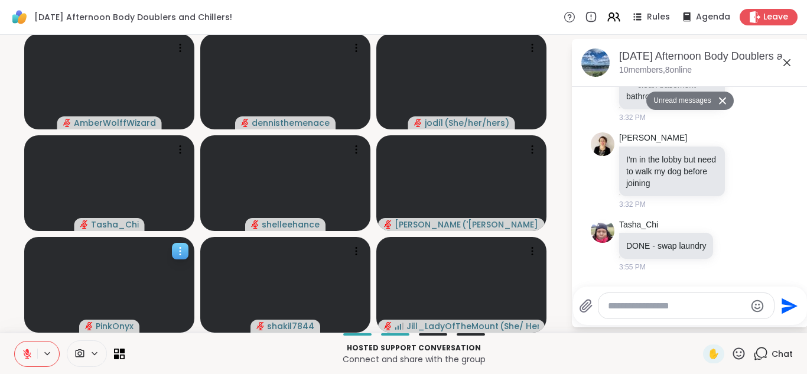
click at [115, 288] on video at bounding box center [109, 285] width 170 height 96
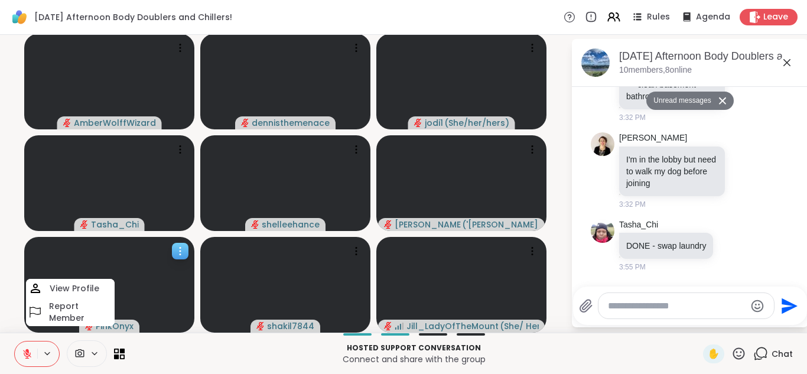
click at [115, 288] on video at bounding box center [109, 285] width 170 height 96
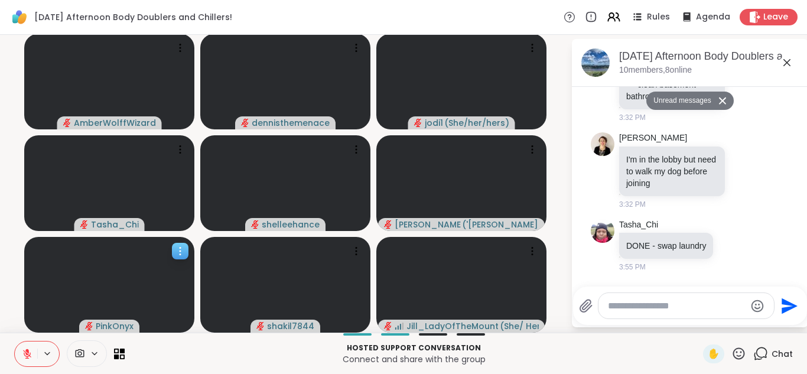
click at [118, 285] on video at bounding box center [109, 285] width 170 height 96
click at [152, 356] on p "Connect and share with the group" at bounding box center [414, 359] width 564 height 12
click at [153, 357] on p "Connect and share with the group" at bounding box center [414, 359] width 564 height 12
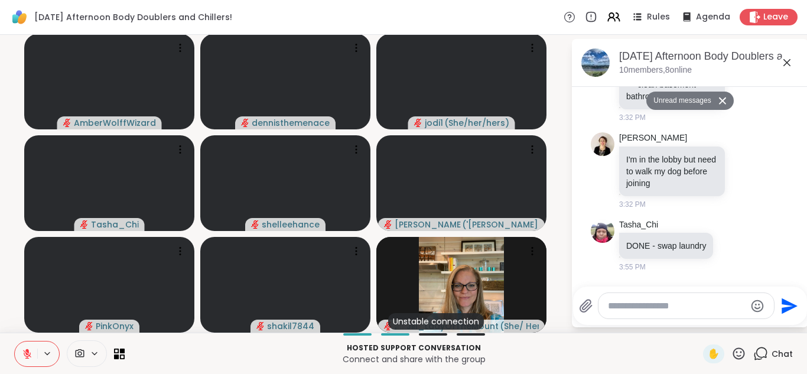
click at [667, 311] on div at bounding box center [685, 305] width 175 height 25
click at [617, 305] on textarea "Type your message" at bounding box center [677, 306] width 138 height 12
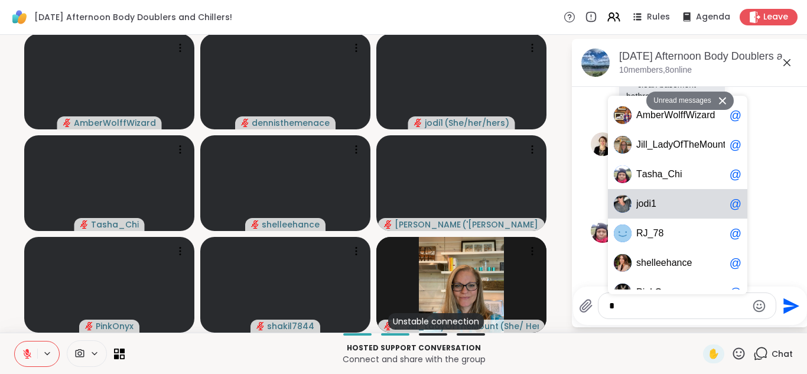
click at [640, 204] on span "o" at bounding box center [640, 204] width 5 height 12
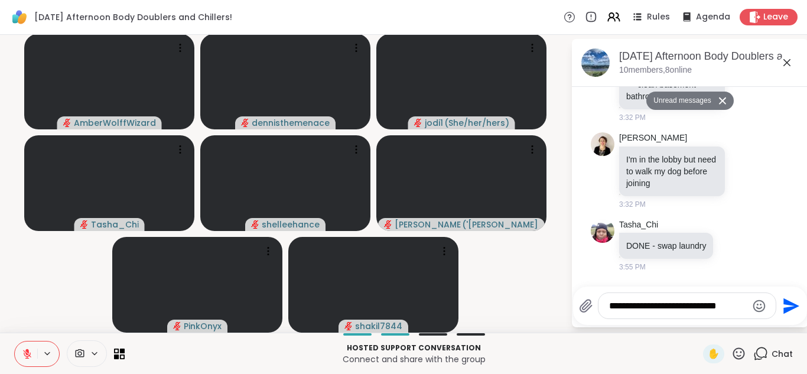
click at [689, 86] on li "clean basement bathroom" at bounding box center [672, 91] width 92 height 24
click at [725, 305] on textarea "**********" at bounding box center [678, 306] width 138 height 12
type textarea "**********"
click at [787, 307] on icon "Send" at bounding box center [791, 306] width 16 height 16
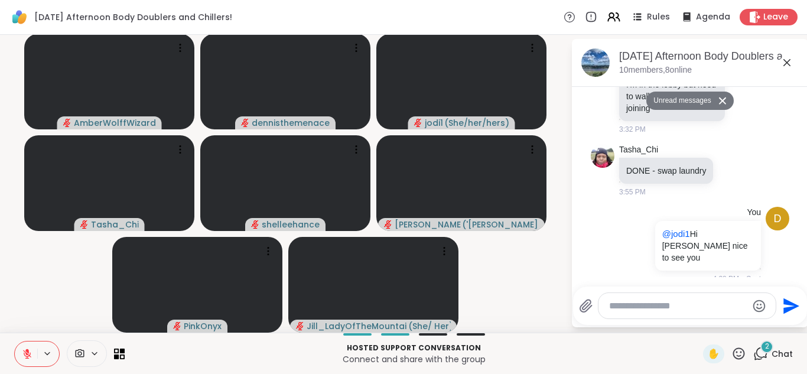
scroll to position [494, 0]
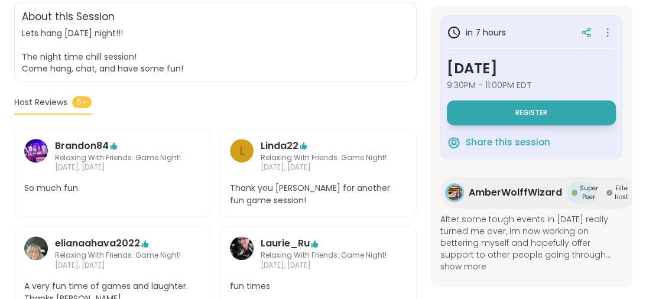
scroll to position [302, 0]
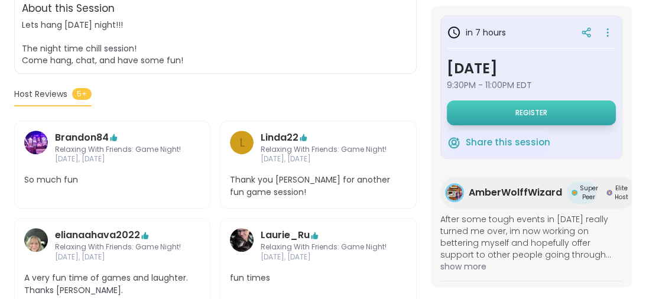
click at [529, 121] on button "Register" at bounding box center [530, 112] width 169 height 25
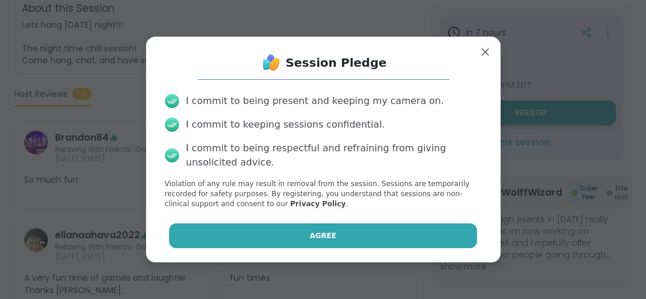
click at [344, 236] on button "Agree" at bounding box center [323, 235] width 308 height 25
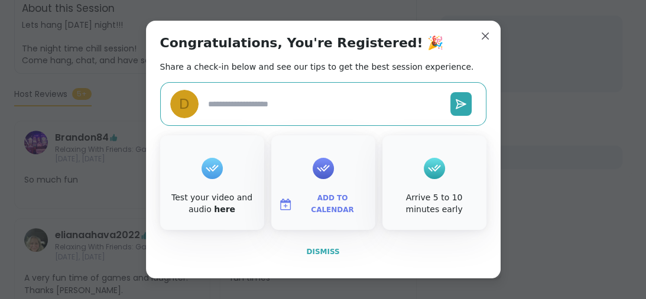
scroll to position [246, 0]
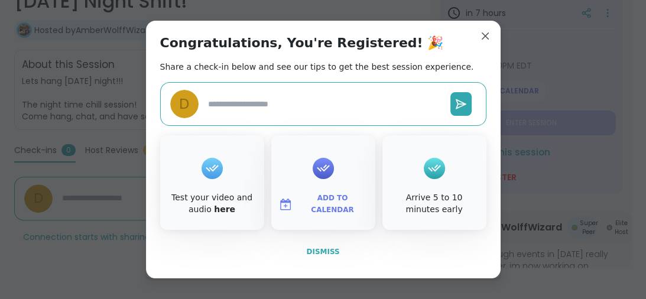
click at [325, 250] on span "Dismiss" at bounding box center [322, 251] width 33 height 8
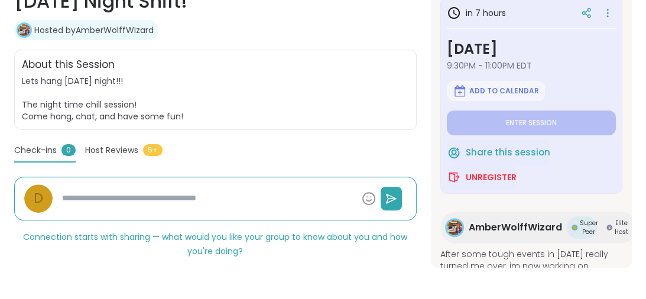
type textarea "*"
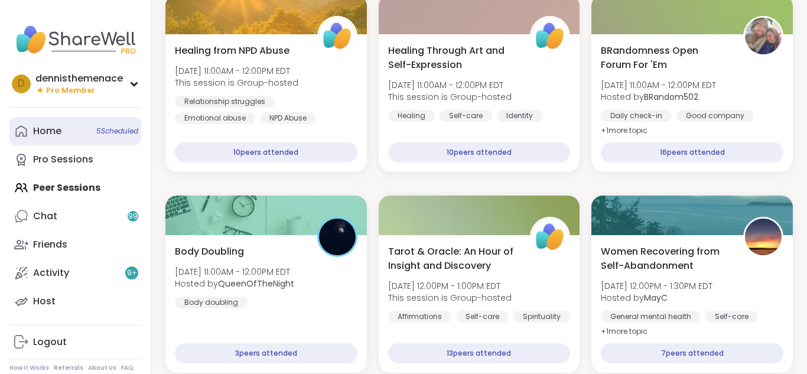
click at [133, 135] on span "5 Scheduled" at bounding box center [117, 130] width 42 height 9
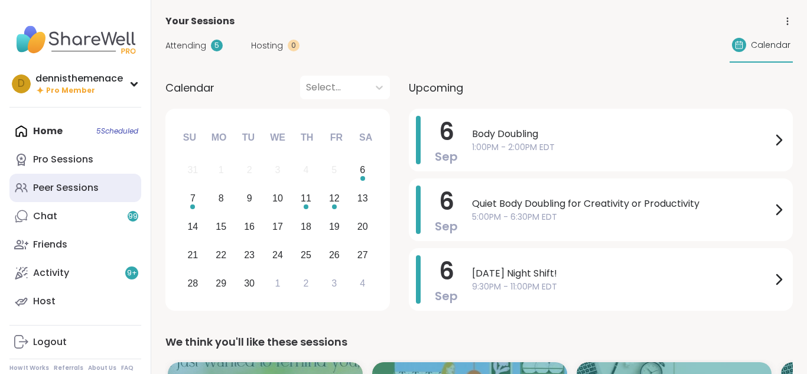
click at [67, 181] on div "Peer Sessions" at bounding box center [66, 187] width 66 height 13
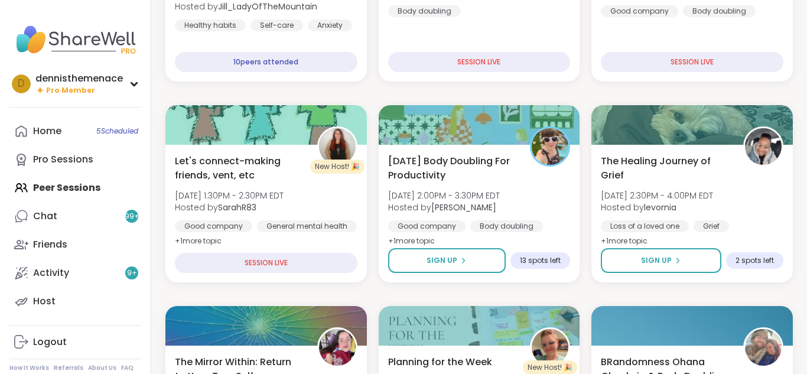
scroll to position [283, 0]
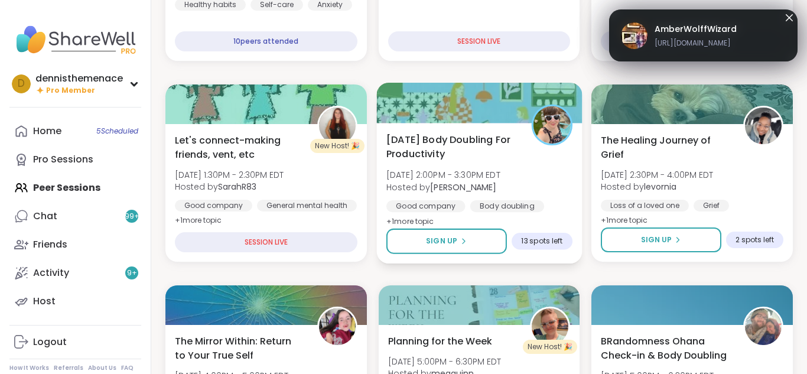
click at [459, 208] on div "Good company" at bounding box center [425, 206] width 79 height 12
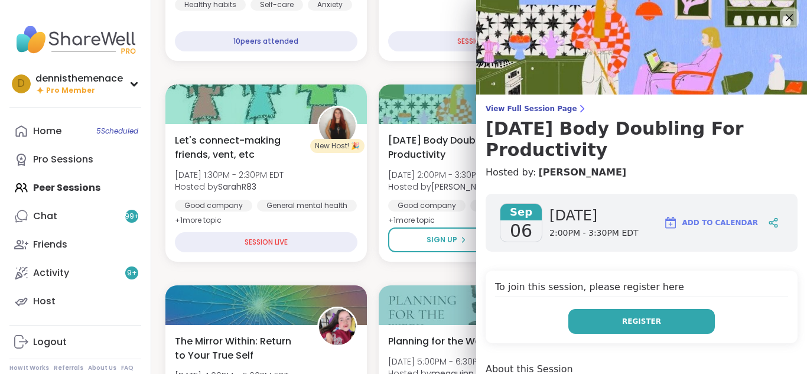
click at [618, 321] on button "Register" at bounding box center [641, 321] width 146 height 25
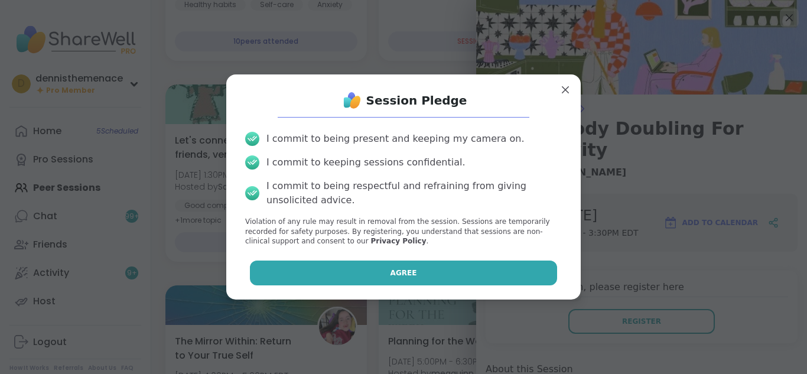
click at [454, 269] on button "Agree" at bounding box center [404, 272] width 308 height 25
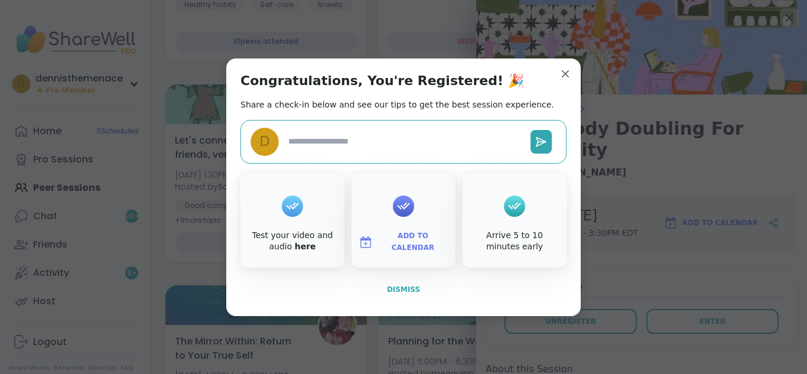
type textarea "*"
click at [399, 288] on span "Dismiss" at bounding box center [403, 289] width 33 height 8
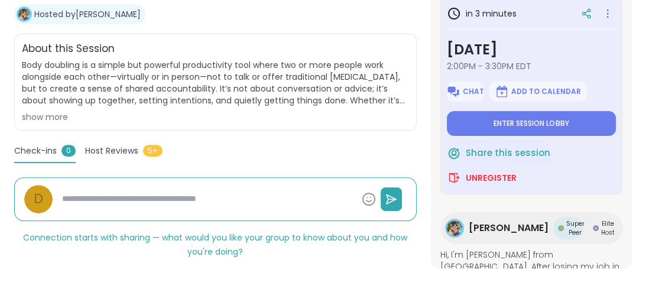
scroll to position [263, 0]
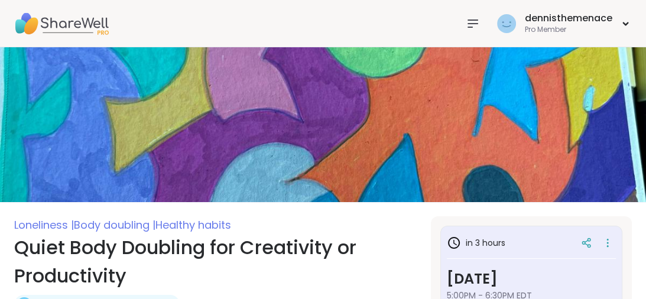
type textarea "*"
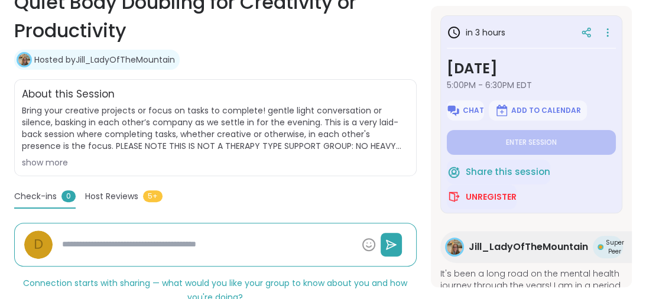
scroll to position [246, 0]
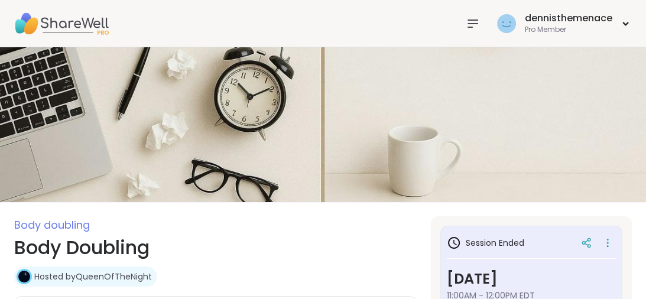
click at [416, 147] on img at bounding box center [323, 124] width 646 height 155
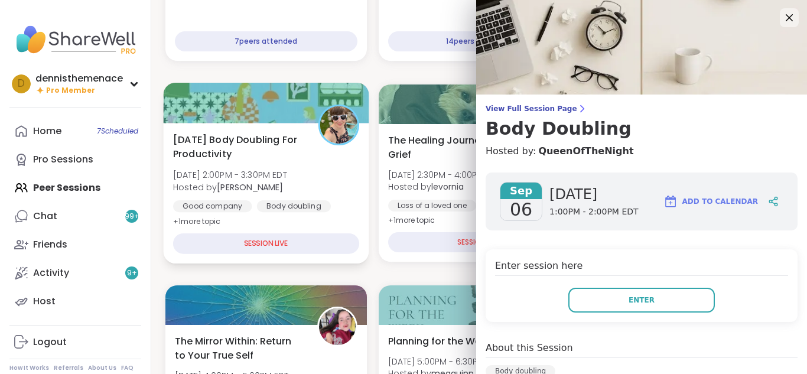
scroll to position [283, 0]
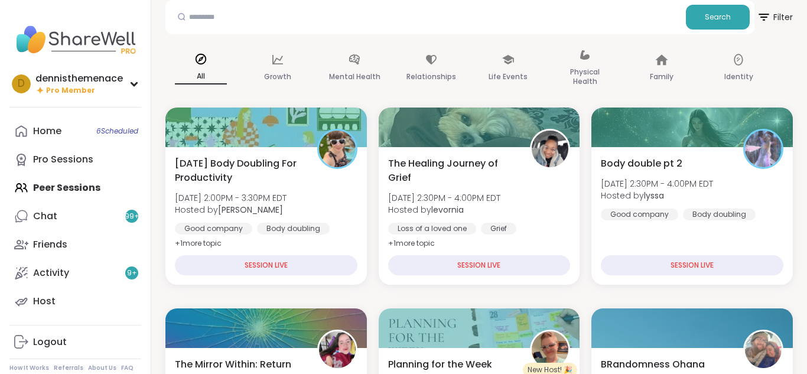
scroll to position [43, 0]
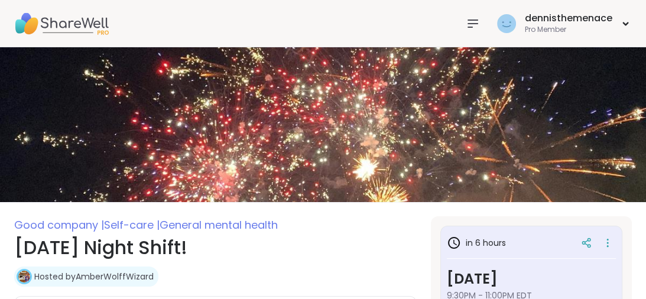
type textarea "*"
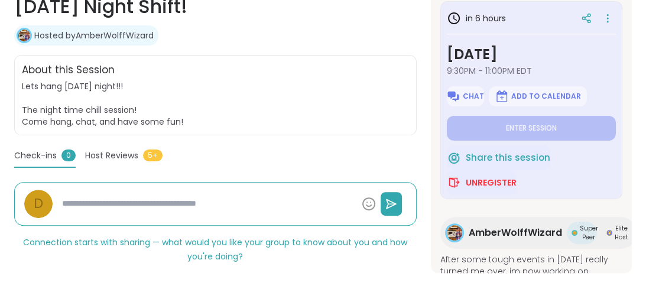
scroll to position [246, 0]
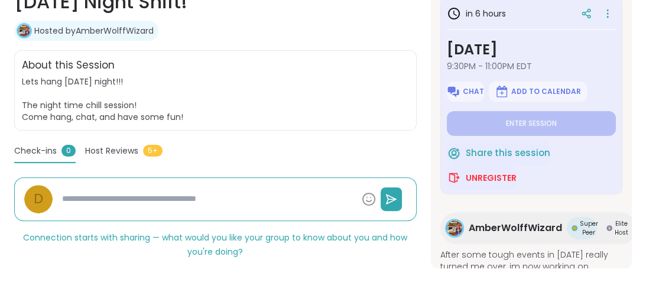
click at [353, 102] on span "Lets hang on Saturday night!!! The night time chill session! Come hang, chat, a…" at bounding box center [215, 99] width 387 height 47
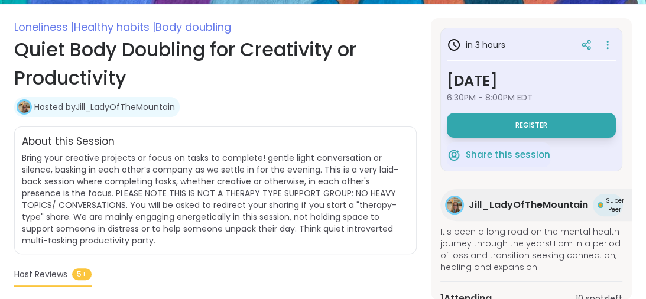
scroll to position [208, 0]
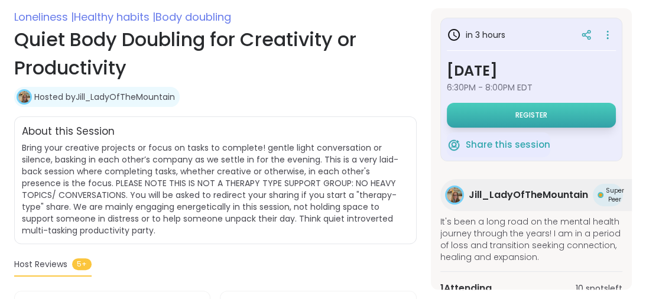
click at [534, 116] on span "Register" at bounding box center [531, 114] width 32 height 9
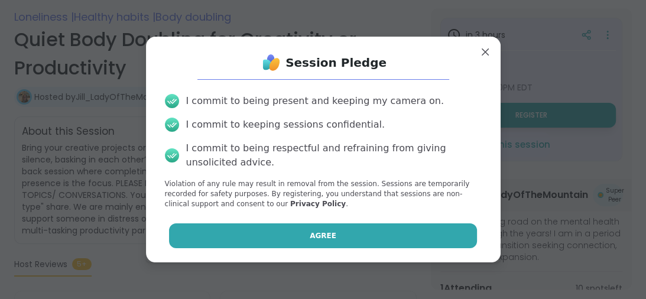
click at [325, 234] on span "Agree" at bounding box center [322, 235] width 27 height 11
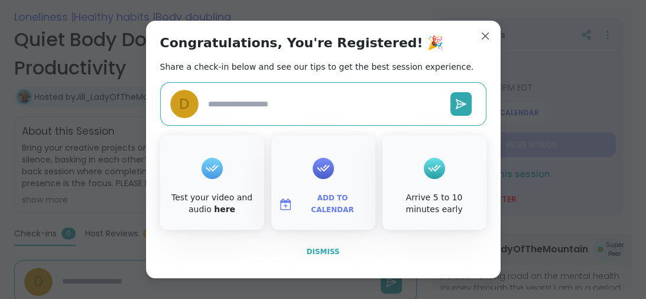
click at [325, 249] on span "Dismiss" at bounding box center [322, 251] width 33 height 8
type textarea "*"
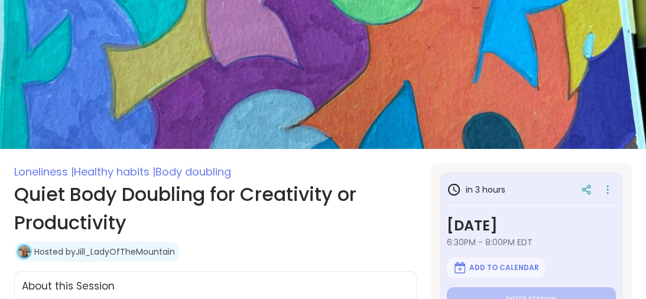
scroll to position [53, 0]
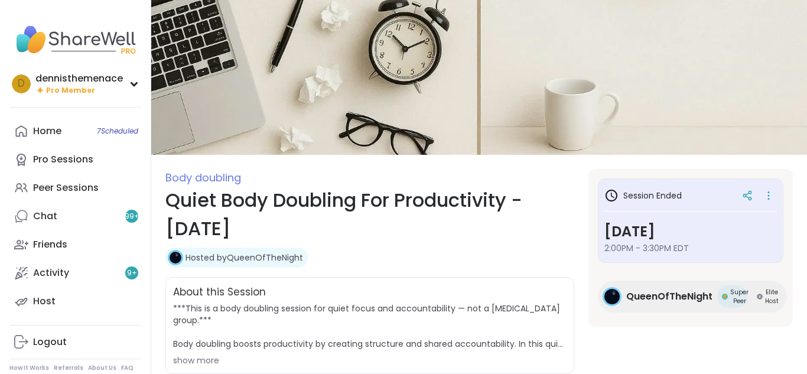
click at [473, 244] on div "Body doubling Quiet Body Doubling For Productivity - [DATE] Hosted by QueenOfTh…" at bounding box center [369, 216] width 409 height 94
click at [119, 132] on span "7 Scheduled" at bounding box center [117, 130] width 41 height 9
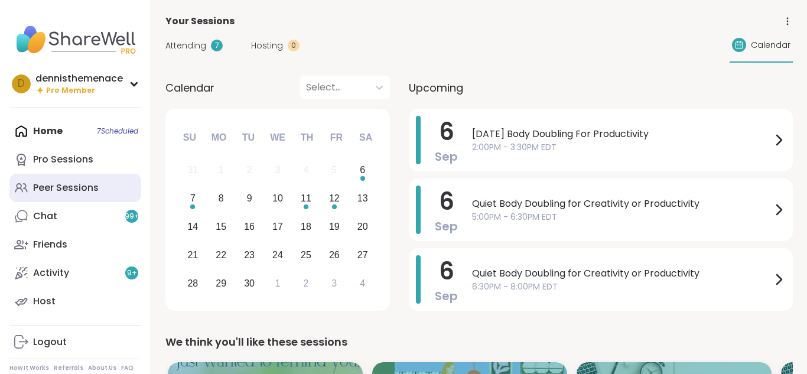
click at [53, 187] on div "Peer Sessions" at bounding box center [66, 187] width 66 height 13
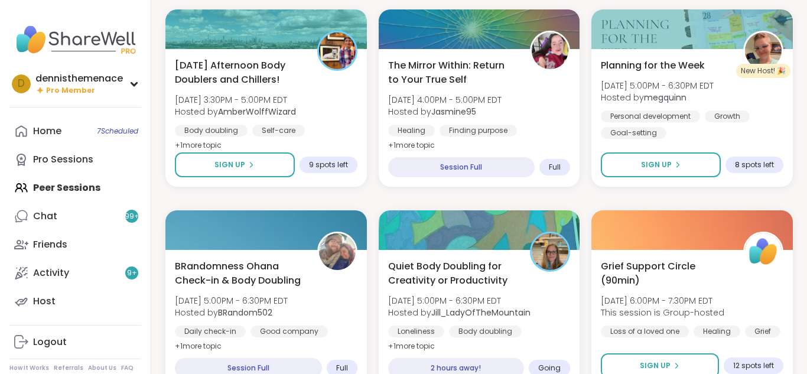
scroll to position [402, 0]
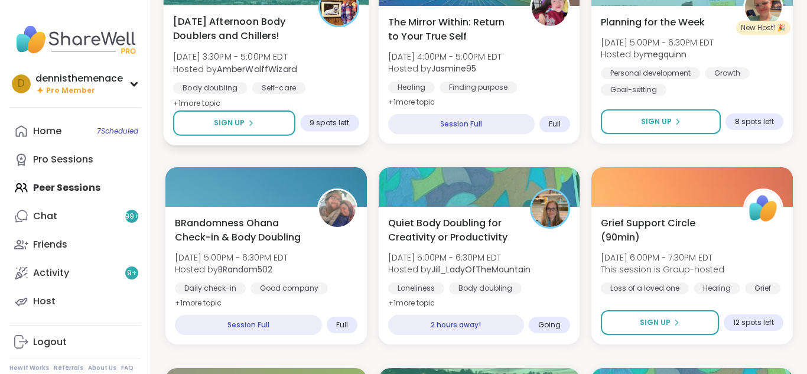
click at [253, 59] on span "[DATE] 3:30PM - 5:00PM EDT" at bounding box center [234, 57] width 123 height 12
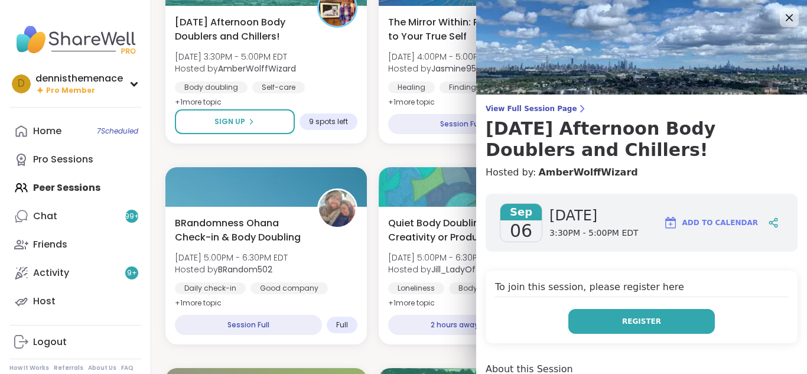
click at [643, 317] on span "Register" at bounding box center [641, 321] width 39 height 11
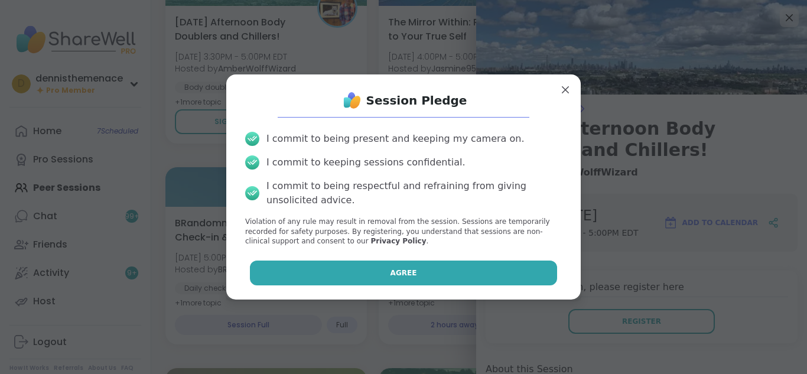
click at [493, 269] on button "Agree" at bounding box center [404, 272] width 308 height 25
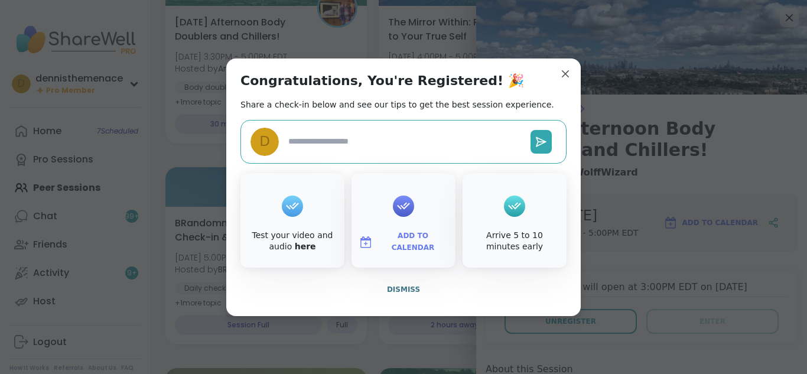
type textarea "*"
click at [404, 290] on span "Dismiss" at bounding box center [403, 289] width 33 height 8
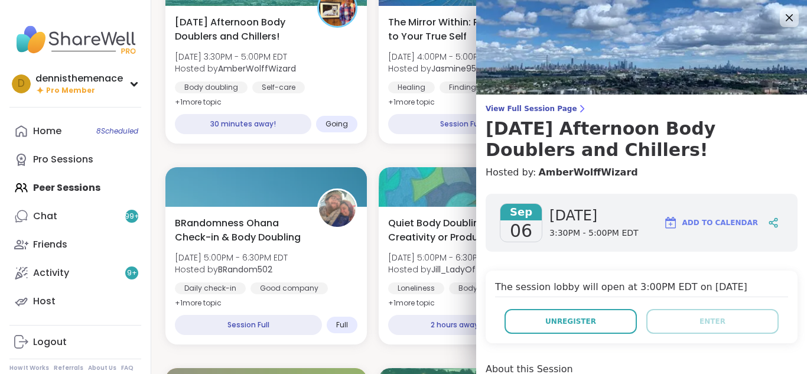
click at [404, 290] on div "Loneliness" at bounding box center [416, 288] width 56 height 12
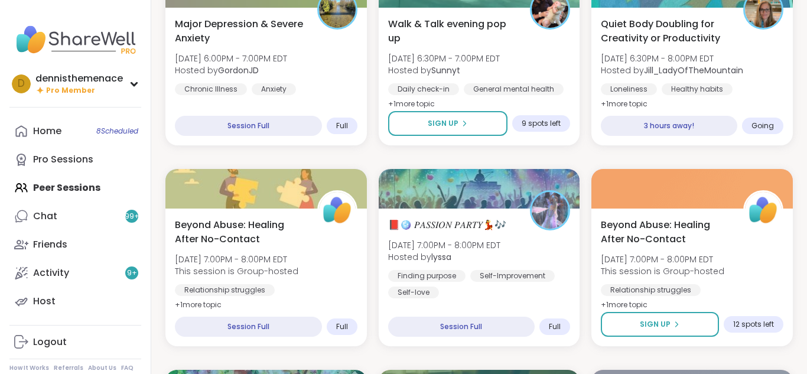
scroll to position [803, 0]
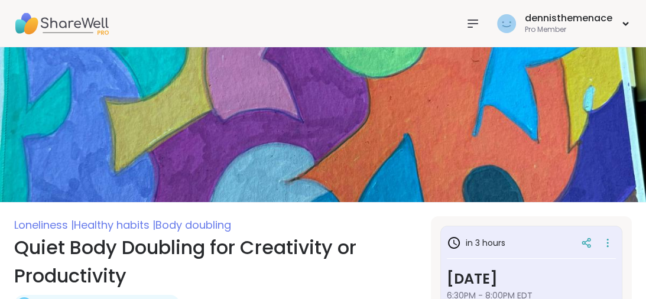
type textarea "*"
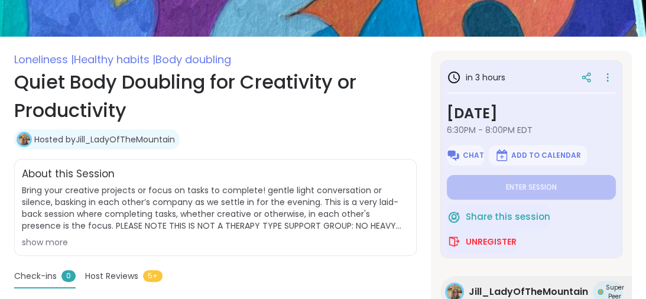
scroll to position [170, 0]
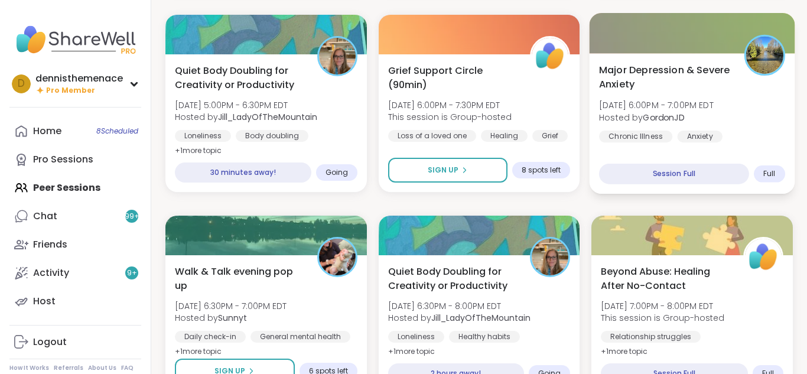
scroll to position [543, 0]
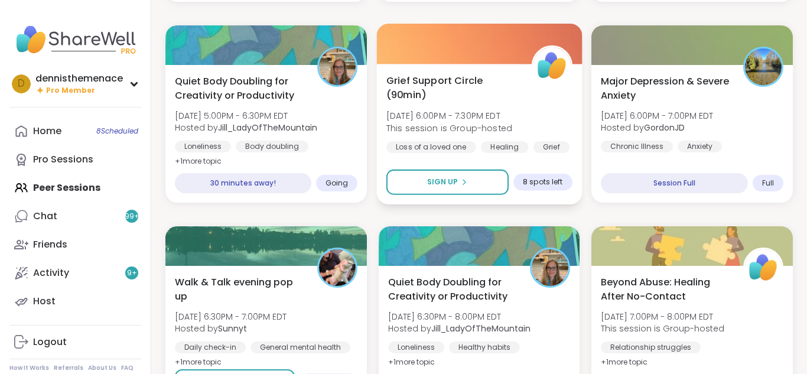
click at [511, 158] on div "Grief Support Circle (90min) Sat, Sep 06 | 6:00PM - 7:30PM EDT This session is …" at bounding box center [478, 134] width 205 height 141
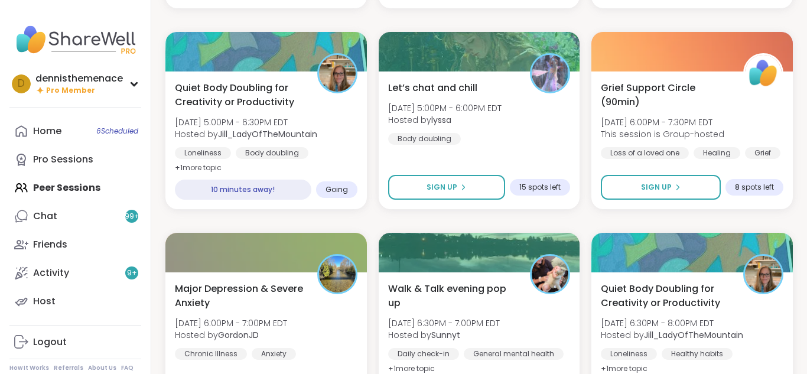
scroll to position [539, 0]
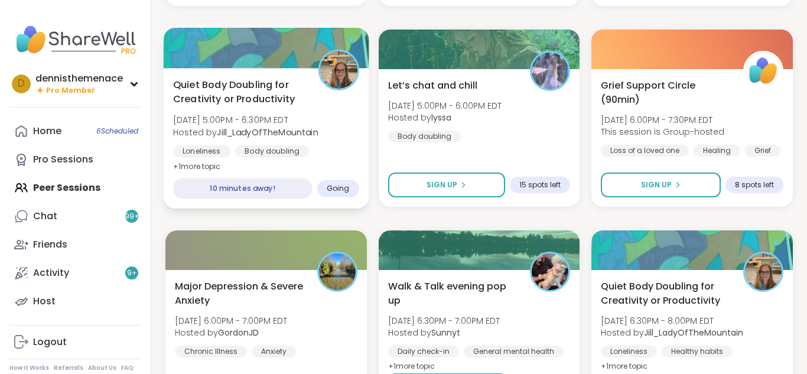
click at [265, 126] on b "Jill_LadyOfTheMountain" at bounding box center [267, 132] width 101 height 12
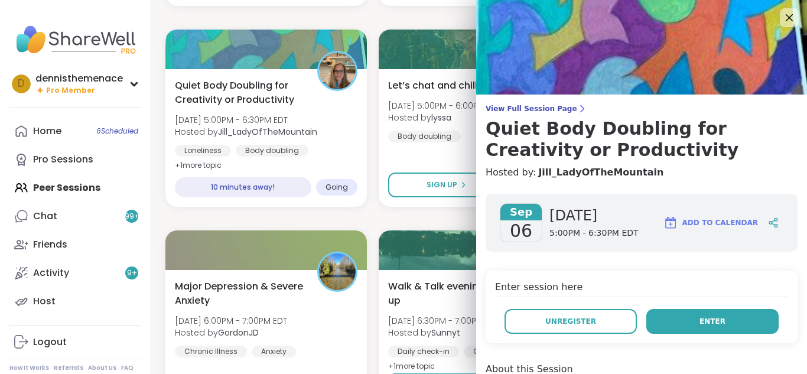
click at [716, 322] on span "Enter" at bounding box center [712, 321] width 26 height 11
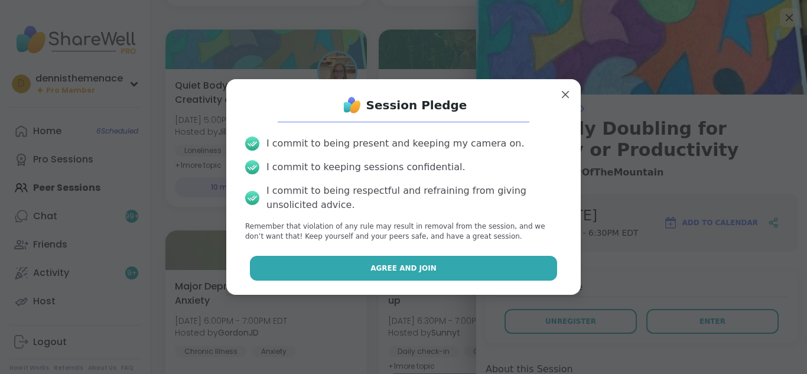
click at [401, 271] on span "Agree and Join" at bounding box center [403, 268] width 66 height 11
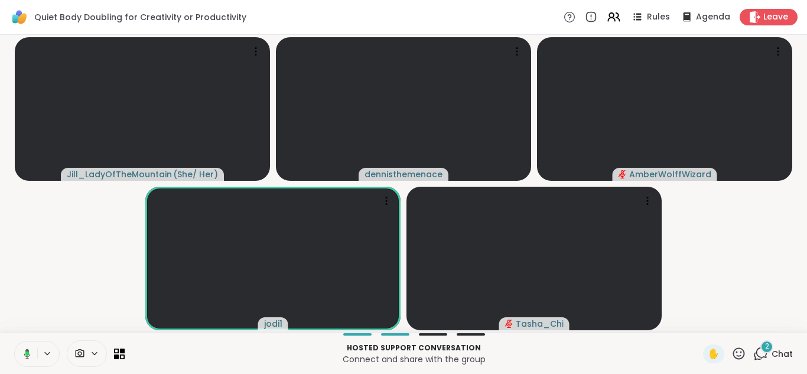
click at [747, 309] on video-player-container "Jill_LadyOfTheMountain ( She/ Her ) dennisthemenace AmberWolffWizard jodi1 Tash…" at bounding box center [403, 184] width 793 height 288
click at [27, 353] on icon at bounding box center [27, 353] width 11 height 11
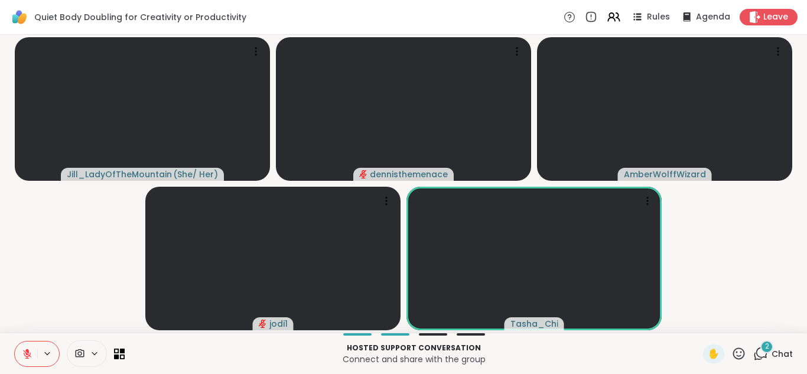
click at [784, 351] on span "Chat" at bounding box center [781, 354] width 21 height 12
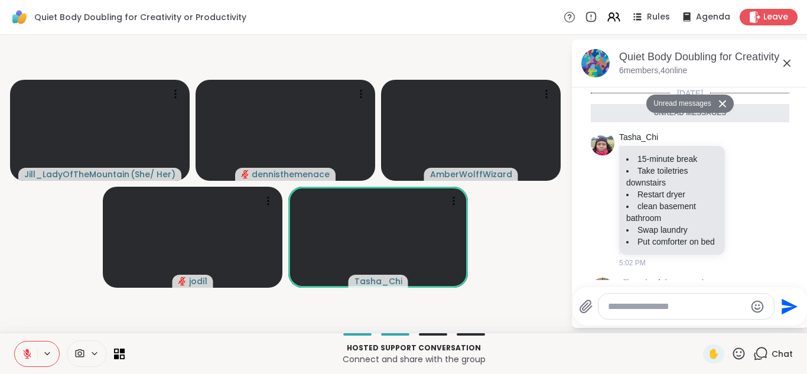
scroll to position [284, 0]
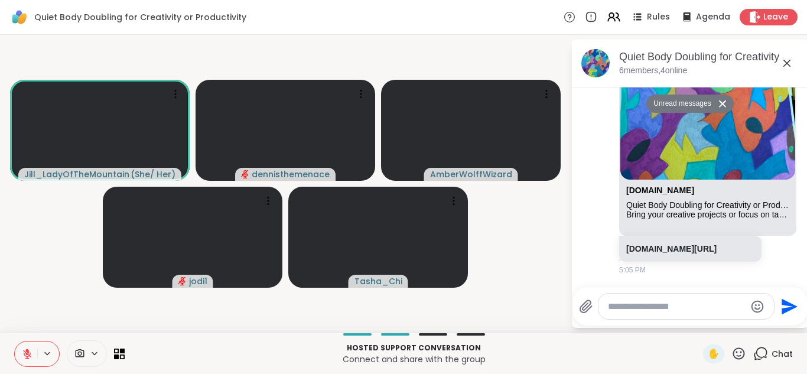
click at [680, 288] on div "Send" at bounding box center [690, 306] width 234 height 38
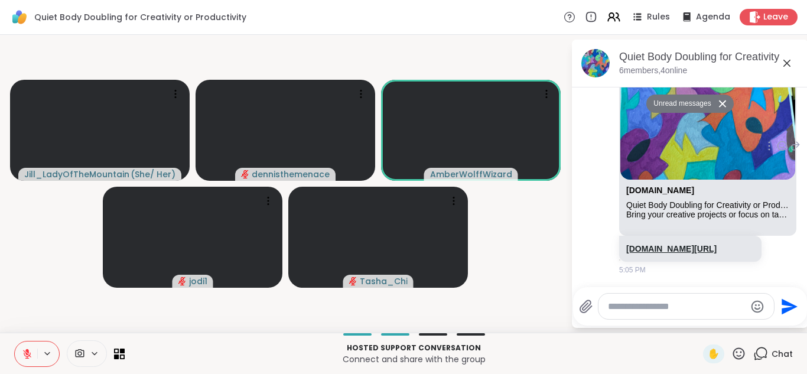
click at [660, 244] on link "sharewellnow.com/session/3e5c1739-6b04-4fe6-8314-227241368efd" at bounding box center [671, 248] width 90 height 9
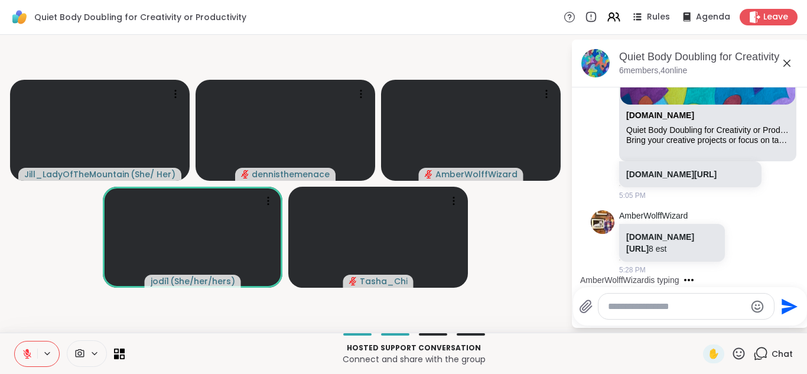
scroll to position [354, 0]
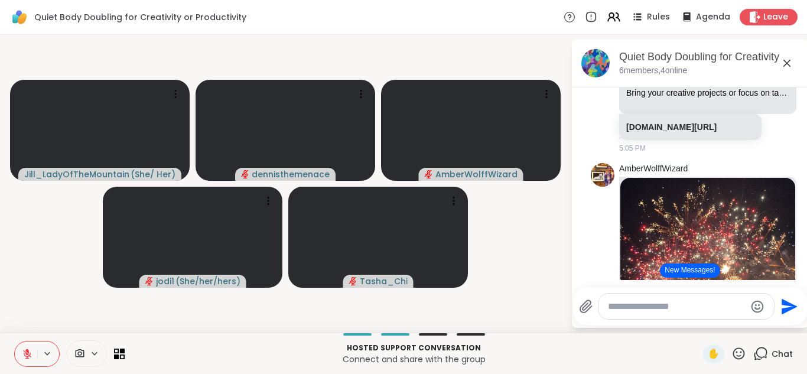
click at [690, 268] on button "New Messages!" at bounding box center [690, 270] width 60 height 14
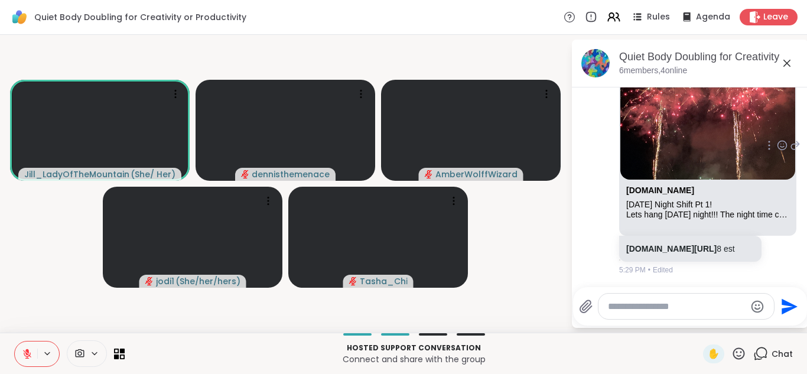
click at [669, 243] on p "sharewellnow.com/session/08871f2f-7c4b-48b0-ac63-4070b9e1c4bf 8 est" at bounding box center [690, 249] width 128 height 12
click at [661, 244] on link "sharewellnow.com/session/08871f2f-7c4b-48b0-ac63-4070b9e1c4bf" at bounding box center [671, 248] width 90 height 9
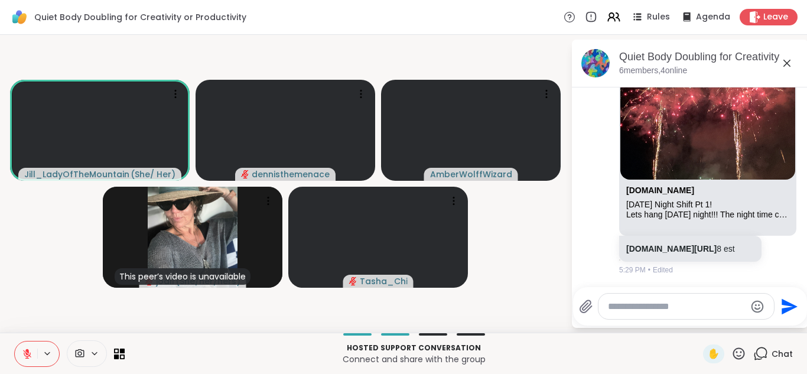
click at [28, 354] on icon at bounding box center [27, 354] width 8 height 8
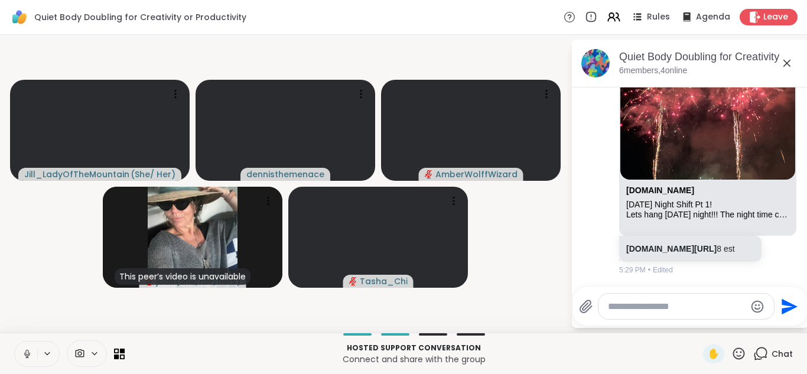
click at [28, 348] on icon at bounding box center [27, 353] width 11 height 11
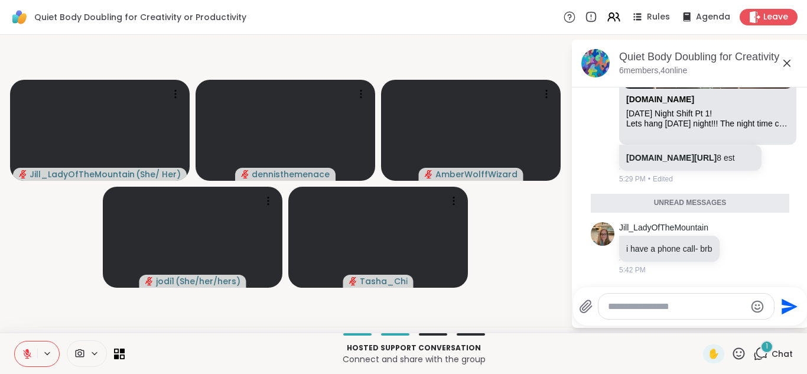
scroll to position [879, 0]
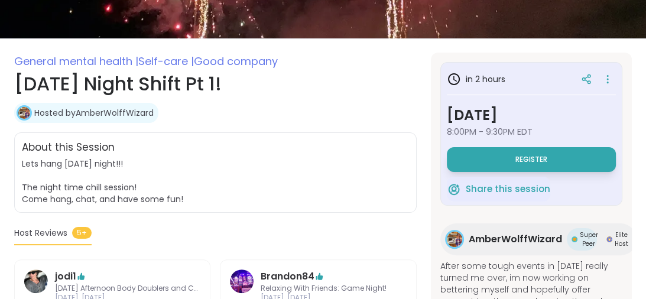
scroll to position [189, 0]
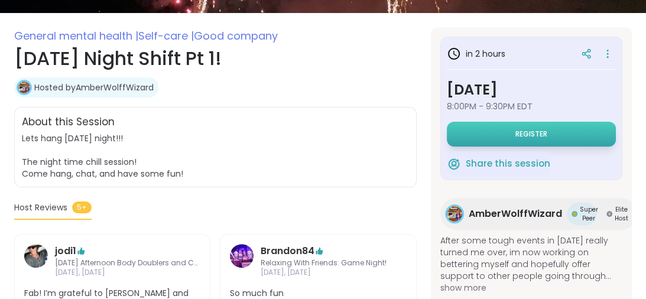
click at [518, 136] on span "Register" at bounding box center [531, 133] width 32 height 9
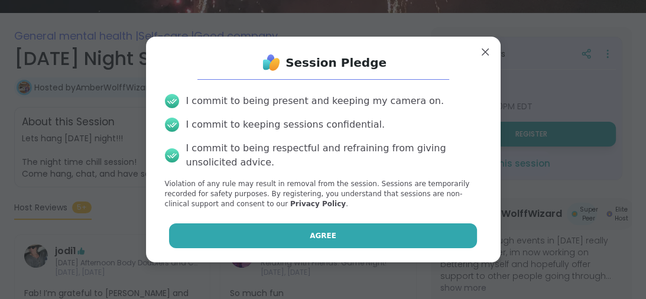
click at [343, 230] on button "Agree" at bounding box center [323, 235] width 308 height 25
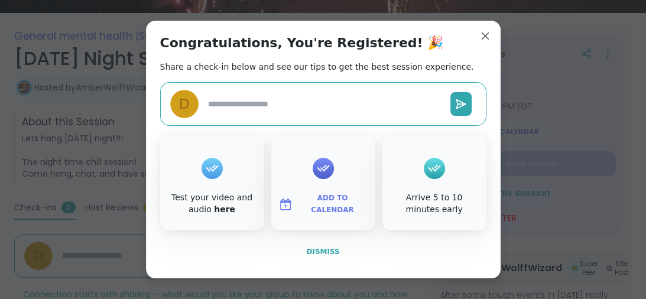
click at [319, 253] on span "Dismiss" at bounding box center [322, 251] width 33 height 8
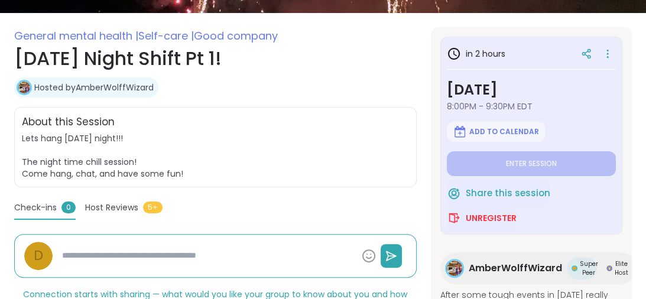
type textarea "*"
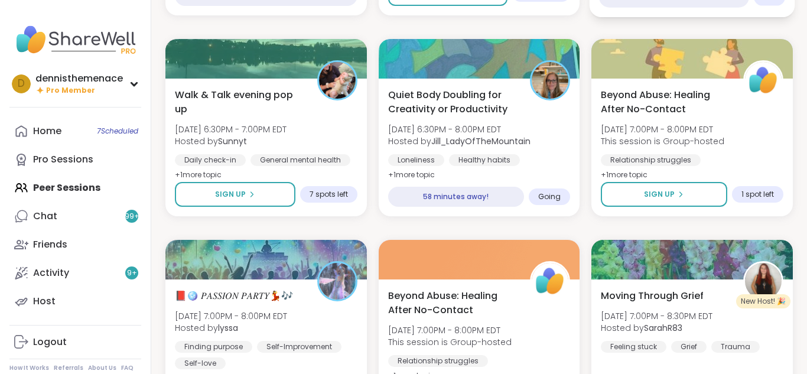
scroll to position [520, 0]
